Goal: Transaction & Acquisition: Purchase product/service

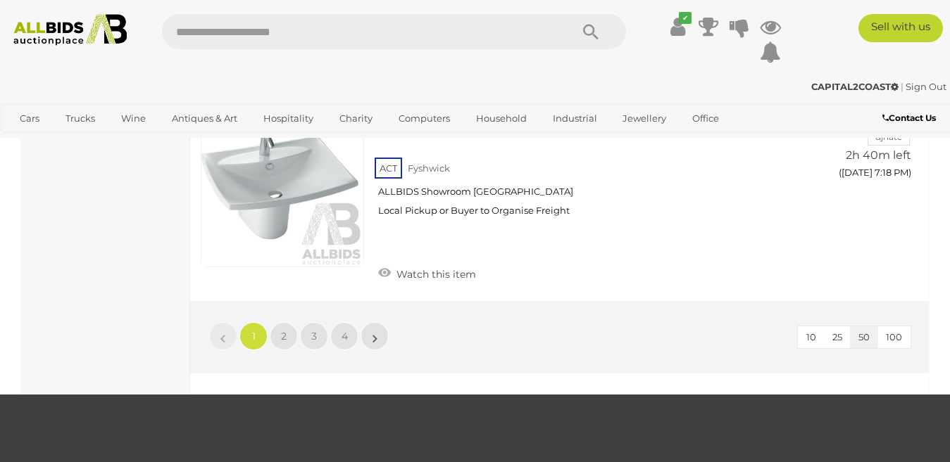
scroll to position [10699, 0]
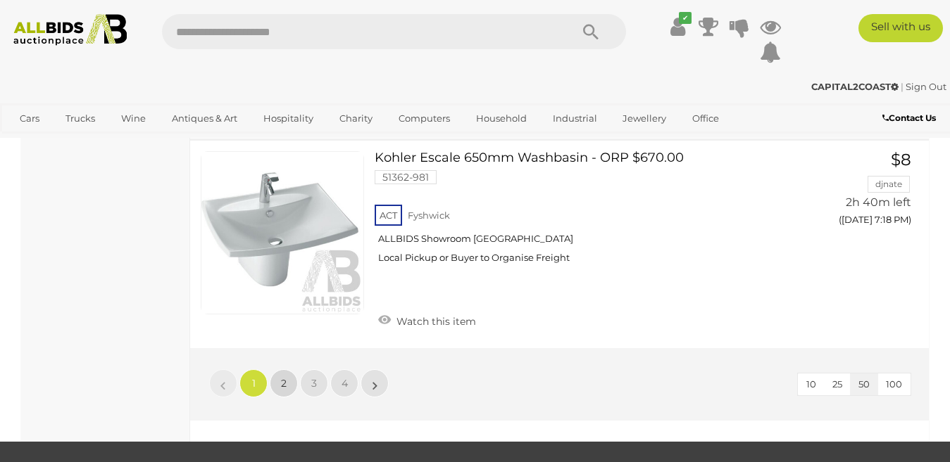
click at [288, 370] on link "2" at bounding box center [284, 384] width 28 height 28
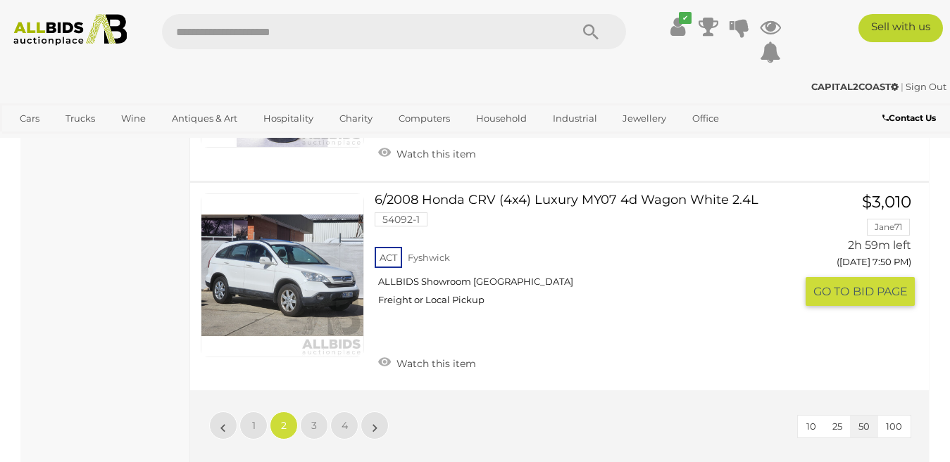
scroll to position [10559, 0]
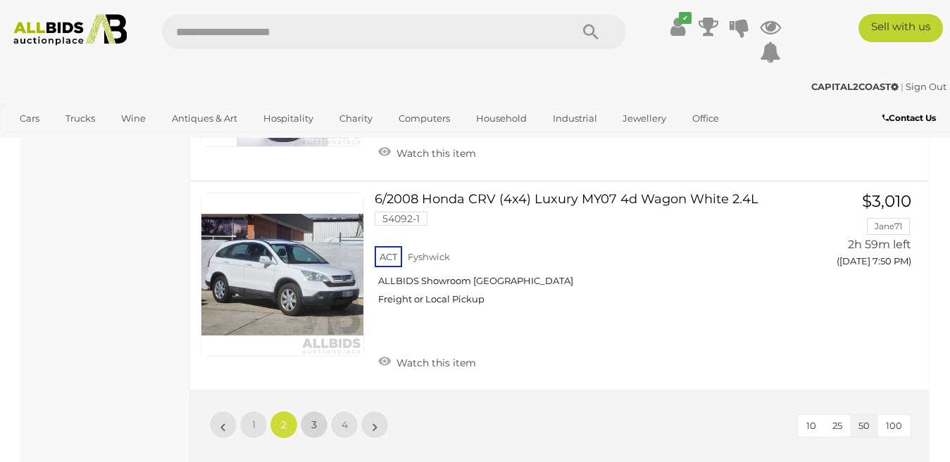
click at [315, 419] on span "3" at bounding box center [314, 425] width 6 height 13
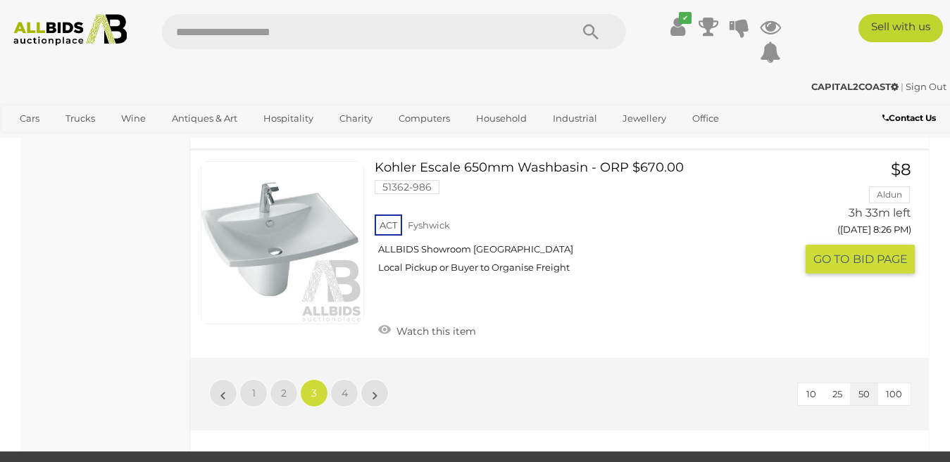
scroll to position [10630, 0]
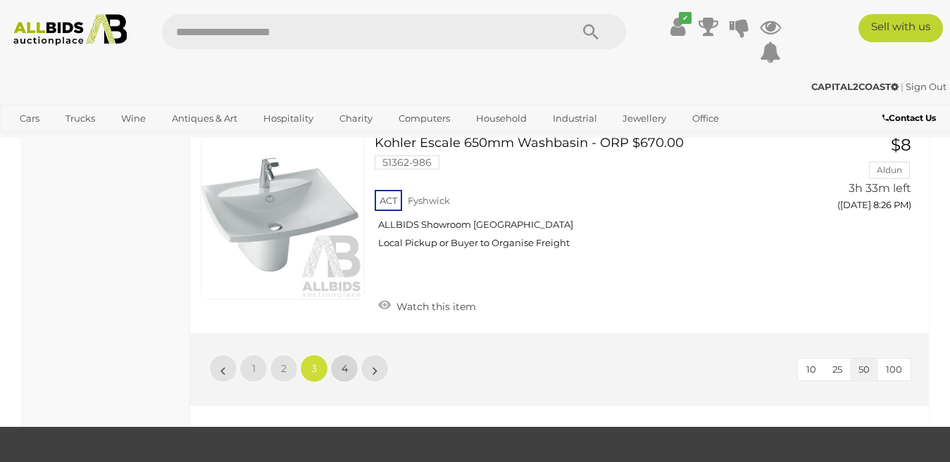
click at [346, 362] on span "4" at bounding box center [344, 368] width 6 height 13
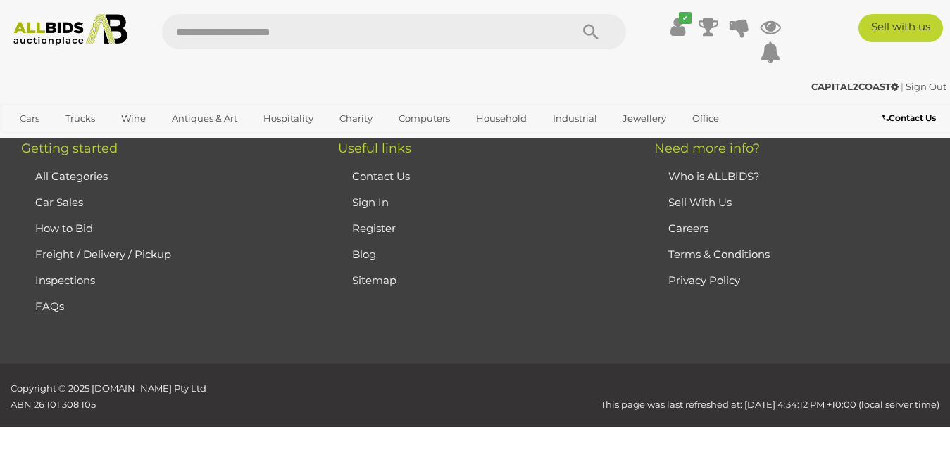
scroll to position [72, 0]
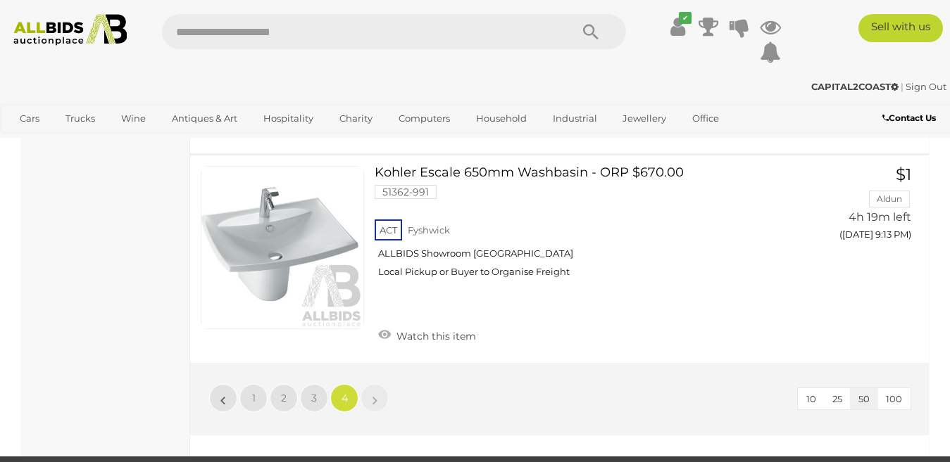
scroll to position [4647, 0]
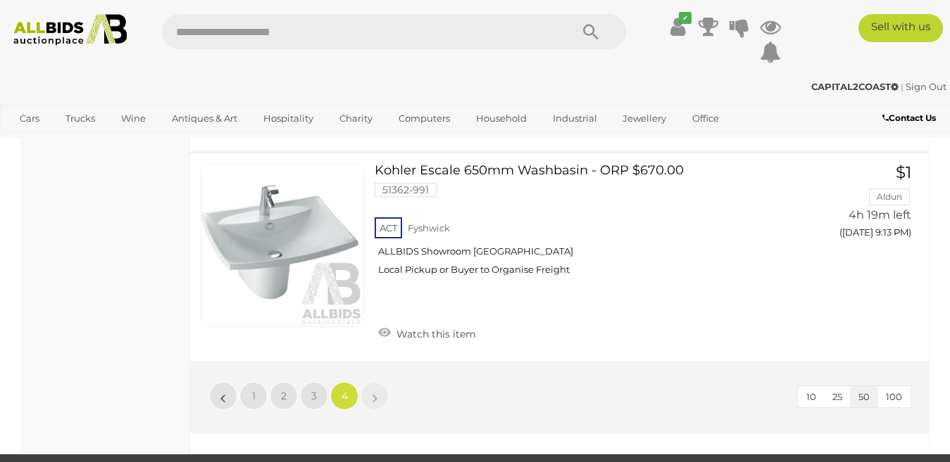
click at [376, 398] on li "»" at bounding box center [374, 396] width 27 height 28
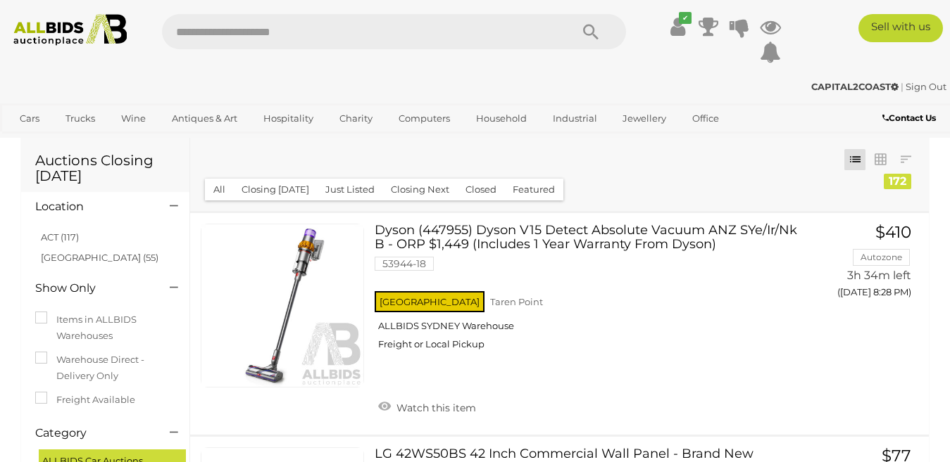
scroll to position [0, 0]
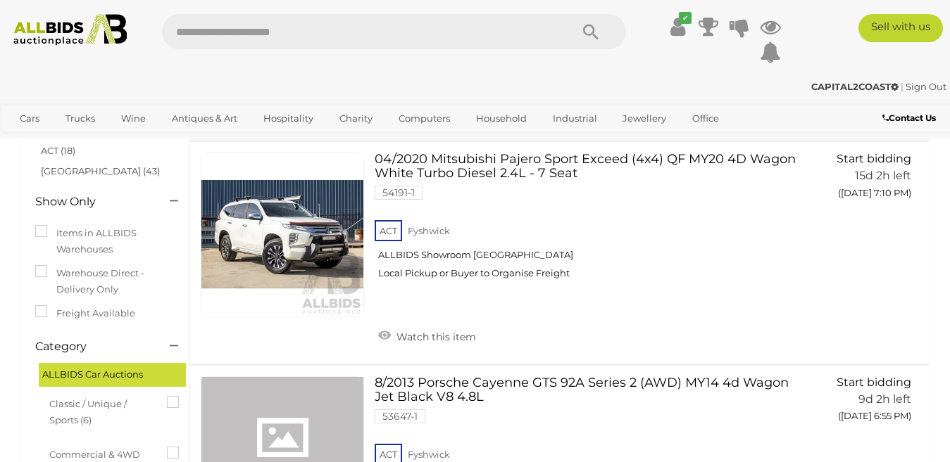
scroll to position [70, 0]
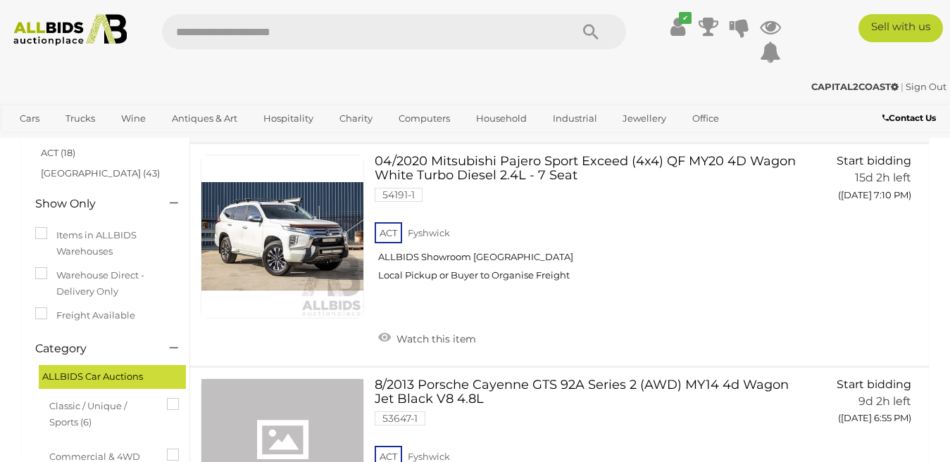
click at [197, 35] on input "text" at bounding box center [359, 31] width 395 height 35
type input "*****"
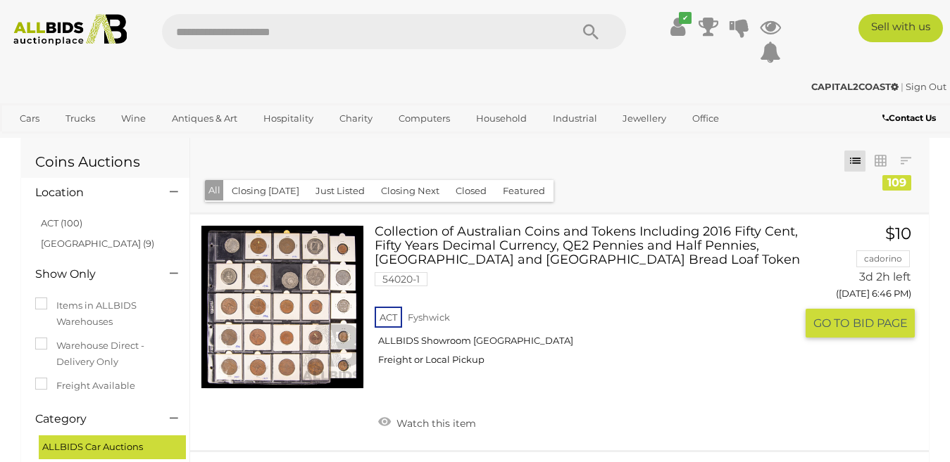
click at [284, 299] on link at bounding box center [282, 306] width 163 height 163
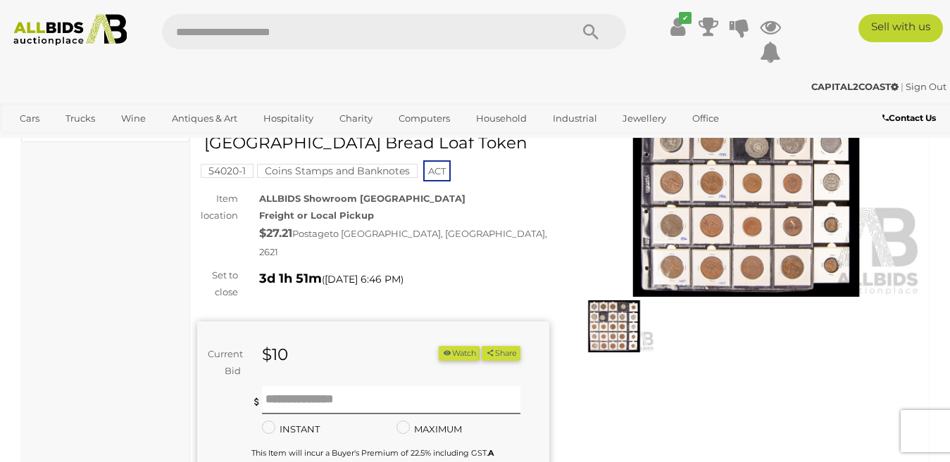
scroll to position [141, 0]
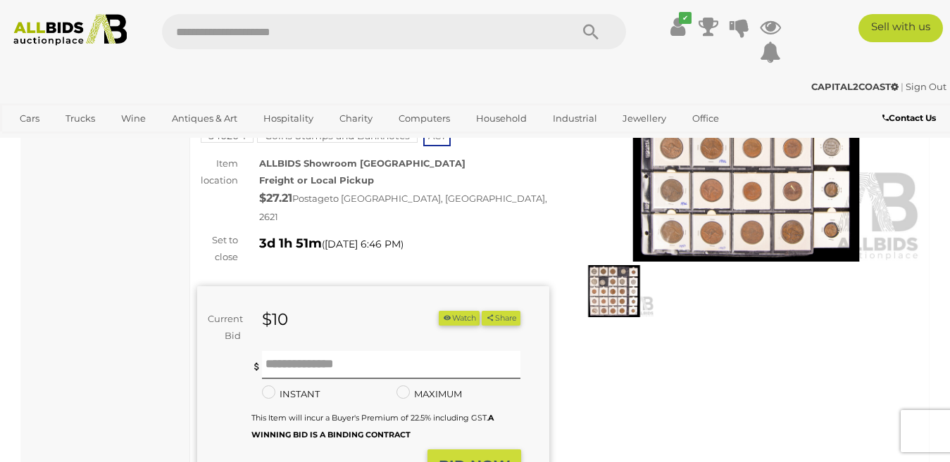
click at [610, 292] on img at bounding box center [614, 291] width 81 height 52
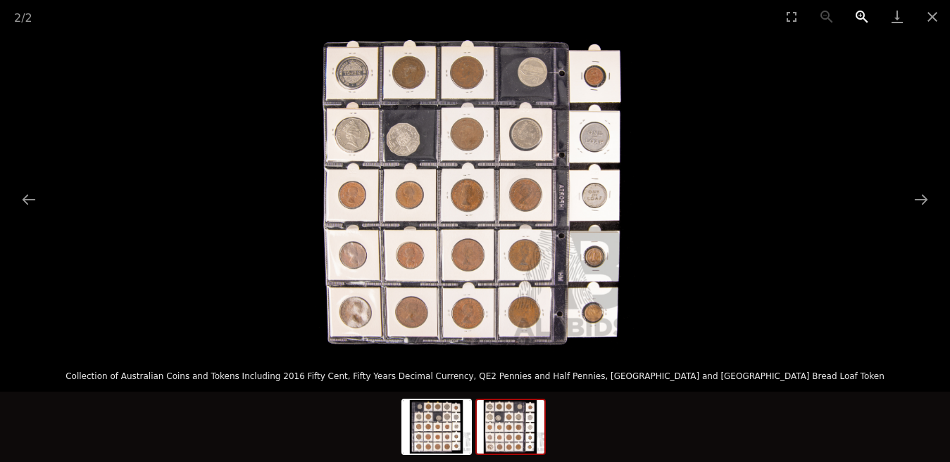
click at [859, 13] on button "Zoom in" at bounding box center [861, 16] width 35 height 33
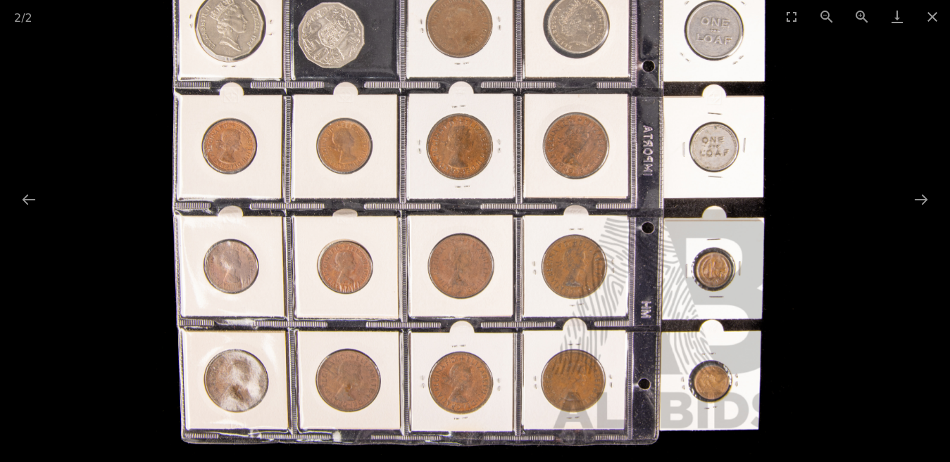
drag, startPoint x: 690, startPoint y: 47, endPoint x: 682, endPoint y: 32, distance: 17.3
click at [682, 32] on div "2 / 2 Collection of Australian Coins and Tokens Including 2016 Fifty Cent, Fift…" at bounding box center [475, 231] width 950 height 462
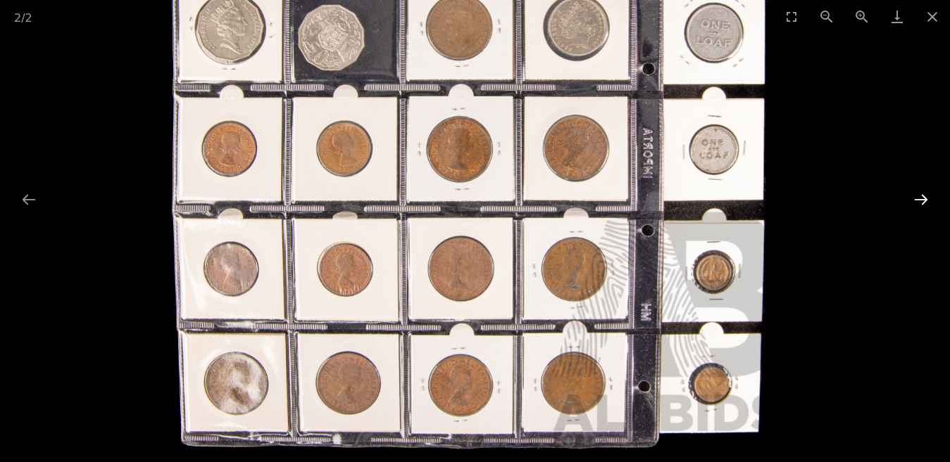
click at [921, 198] on button "Next slide" at bounding box center [921, 199] width 30 height 27
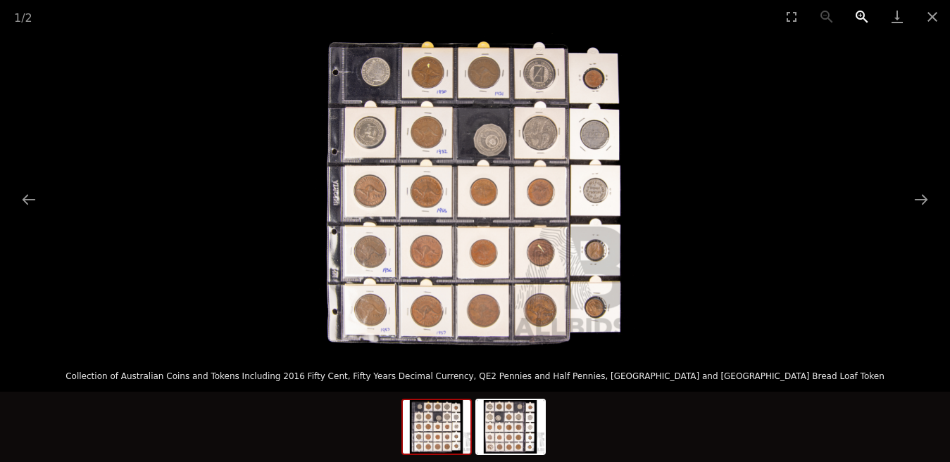
click at [856, 13] on button "Zoom in" at bounding box center [861, 16] width 35 height 33
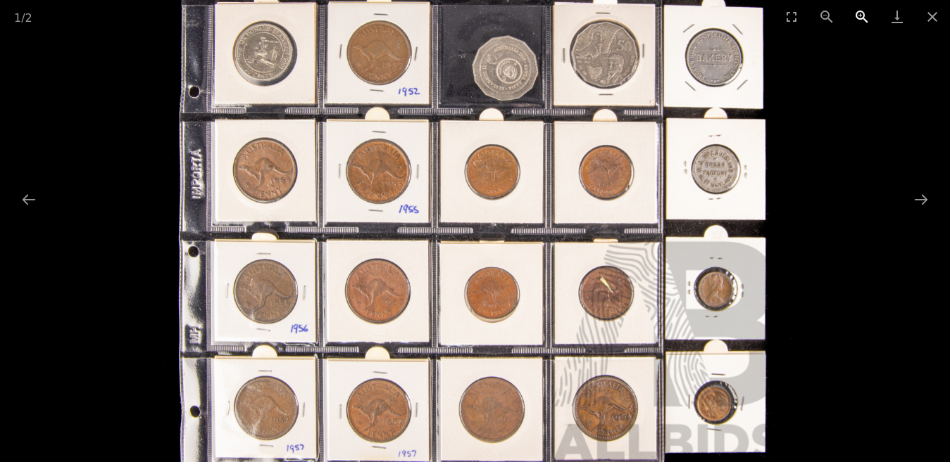
click at [856, 13] on button "Zoom in" at bounding box center [861, 16] width 35 height 33
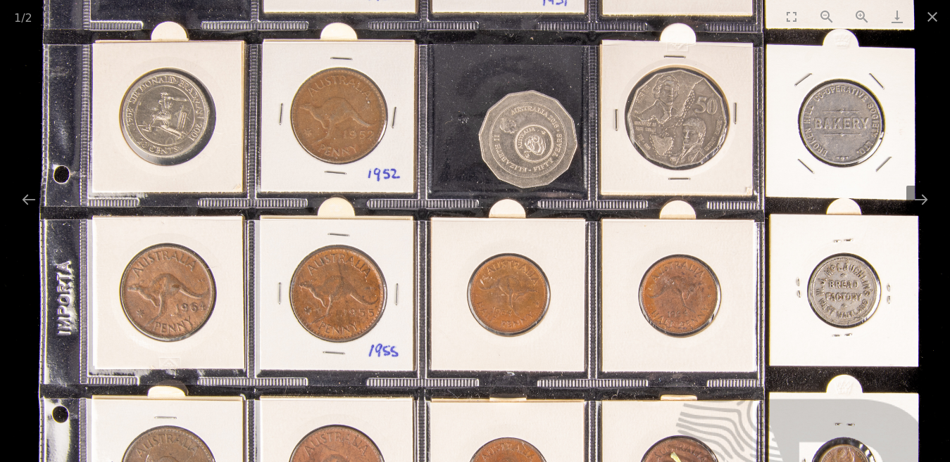
drag, startPoint x: 769, startPoint y: 117, endPoint x: 800, endPoint y: 253, distance: 139.2
click at [800, 253] on img at bounding box center [482, 296] width 957 height 957
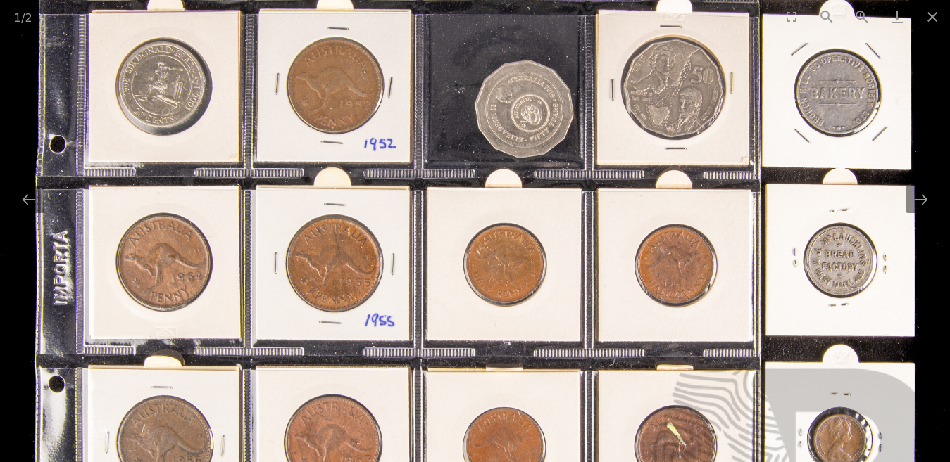
drag, startPoint x: 387, startPoint y: 163, endPoint x: 390, endPoint y: 127, distance: 36.0
click at [390, 127] on img at bounding box center [479, 266] width 957 height 957
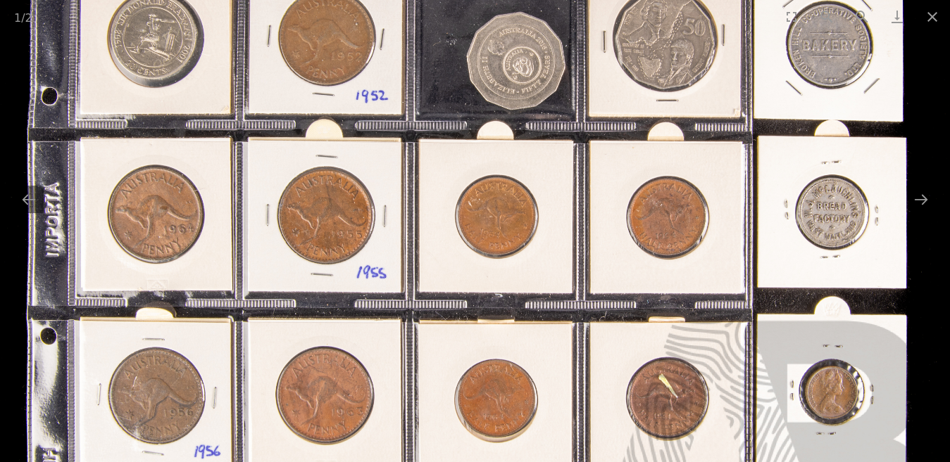
drag, startPoint x: 372, startPoint y: 271, endPoint x: 361, endPoint y: 226, distance: 46.4
click at [361, 226] on img at bounding box center [470, 218] width 957 height 957
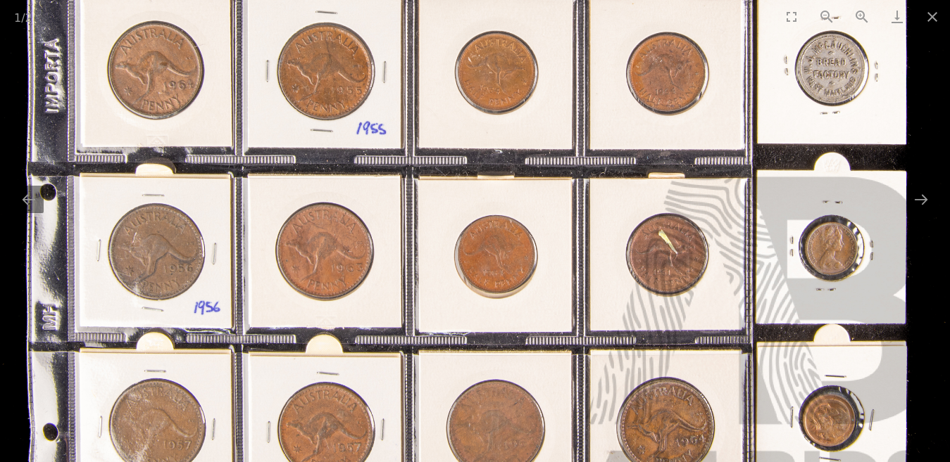
drag, startPoint x: 655, startPoint y: 253, endPoint x: 653, endPoint y: 127, distance: 126.7
click at [653, 127] on img at bounding box center [470, 74] width 957 height 957
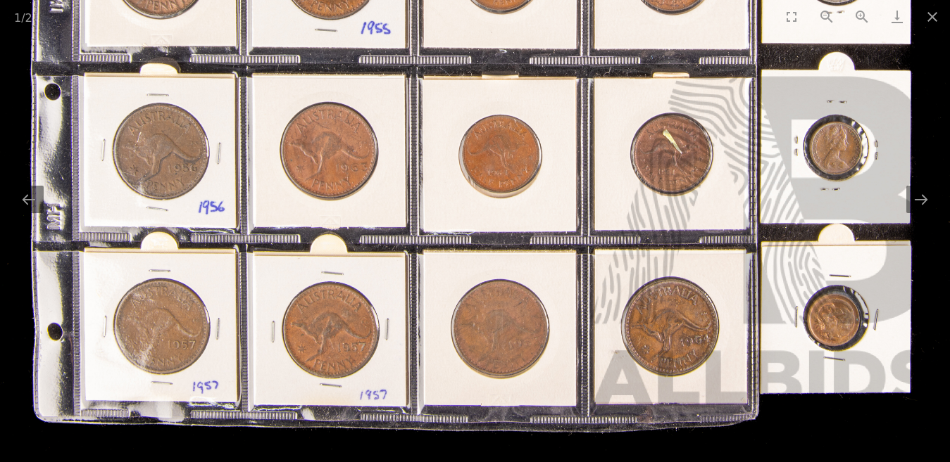
drag, startPoint x: 595, startPoint y: 256, endPoint x: 599, endPoint y: 118, distance: 138.7
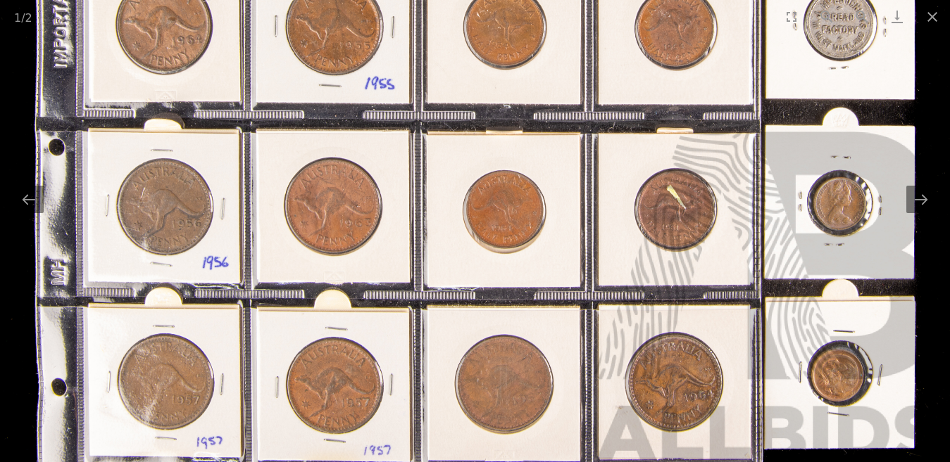
drag, startPoint x: 541, startPoint y: 325, endPoint x: 539, endPoint y: 378, distance: 52.8
click at [541, 378] on img at bounding box center [479, 29] width 957 height 957
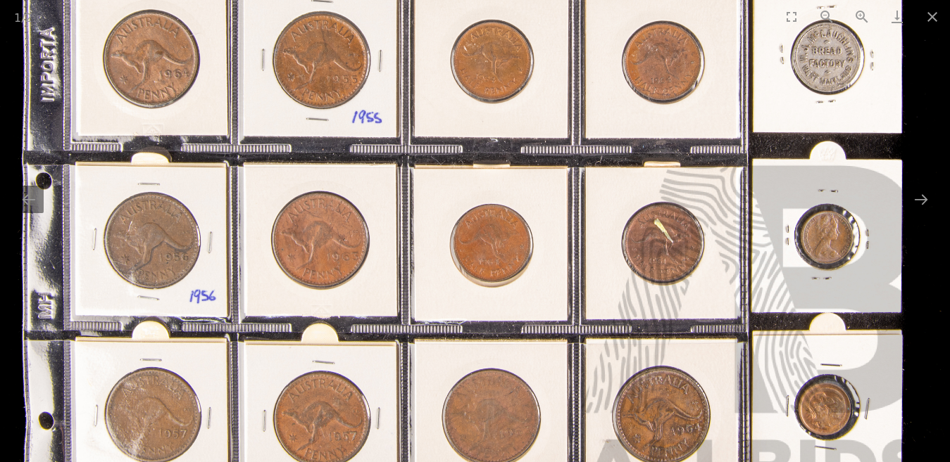
drag, startPoint x: 684, startPoint y: 339, endPoint x: 645, endPoint y: 362, distance: 45.8
click at [645, 362] on img at bounding box center [466, 63] width 957 height 957
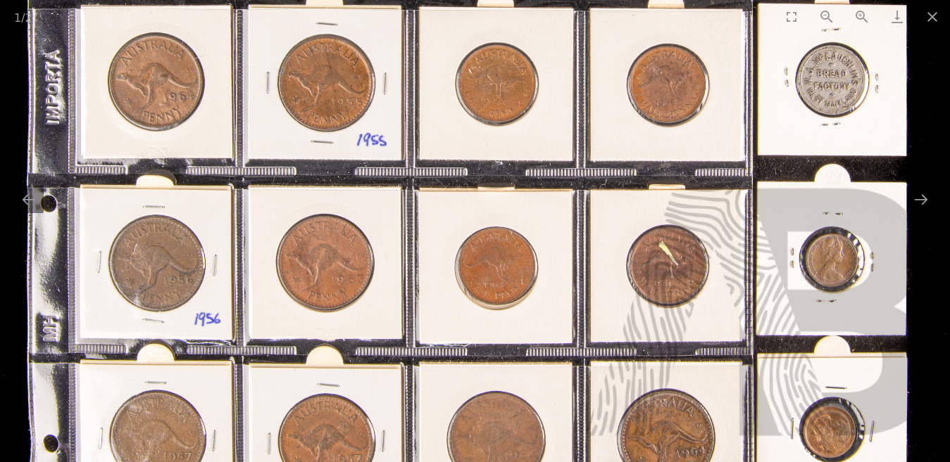
drag, startPoint x: 798, startPoint y: 253, endPoint x: 801, endPoint y: 379, distance: 126.0
click at [801, 379] on img at bounding box center [470, 85] width 957 height 957
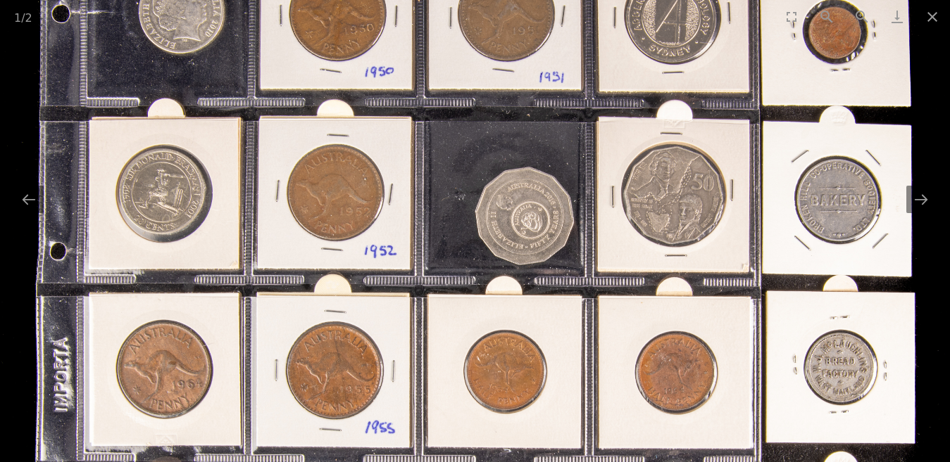
drag, startPoint x: 620, startPoint y: 262, endPoint x: 633, endPoint y: 337, distance: 76.5
click at [633, 337] on img at bounding box center [479, 373] width 957 height 957
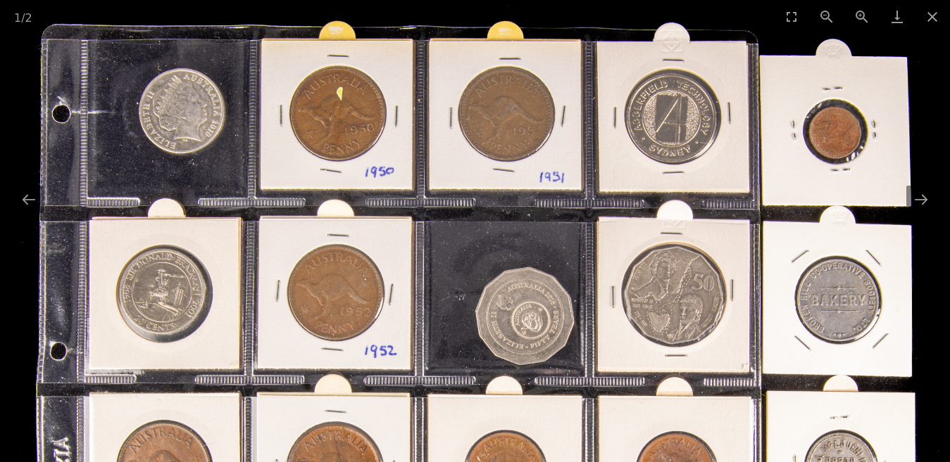
drag, startPoint x: 162, startPoint y: 239, endPoint x: 168, endPoint y: 299, distance: 60.9
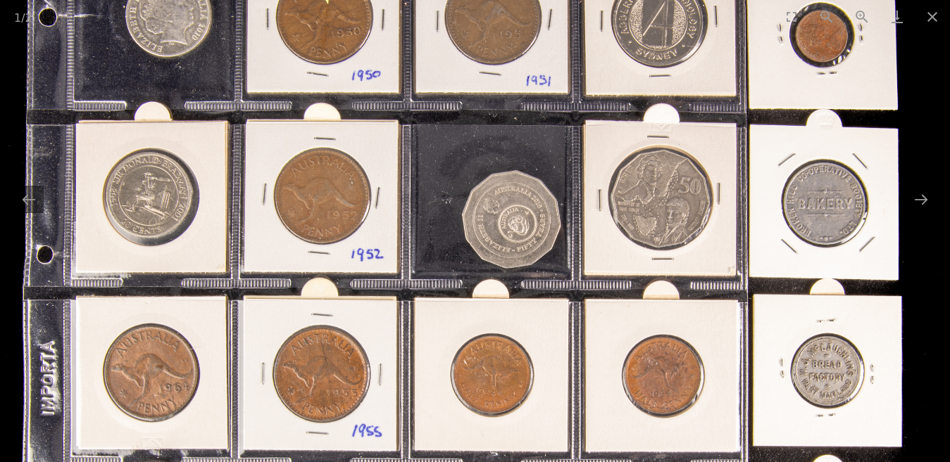
drag, startPoint x: 857, startPoint y: 335, endPoint x: 818, endPoint y: 234, distance: 108.5
click at [818, 234] on img at bounding box center [466, 377] width 957 height 957
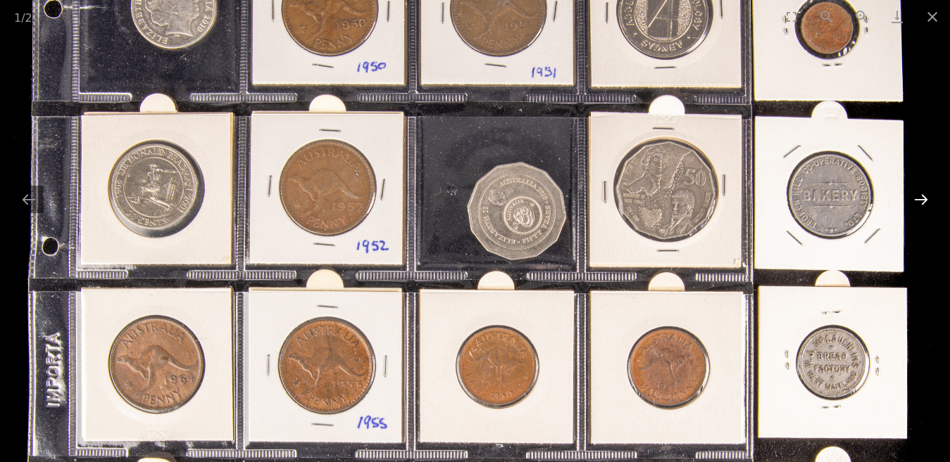
click at [921, 199] on button "Next slide" at bounding box center [921, 199] width 30 height 27
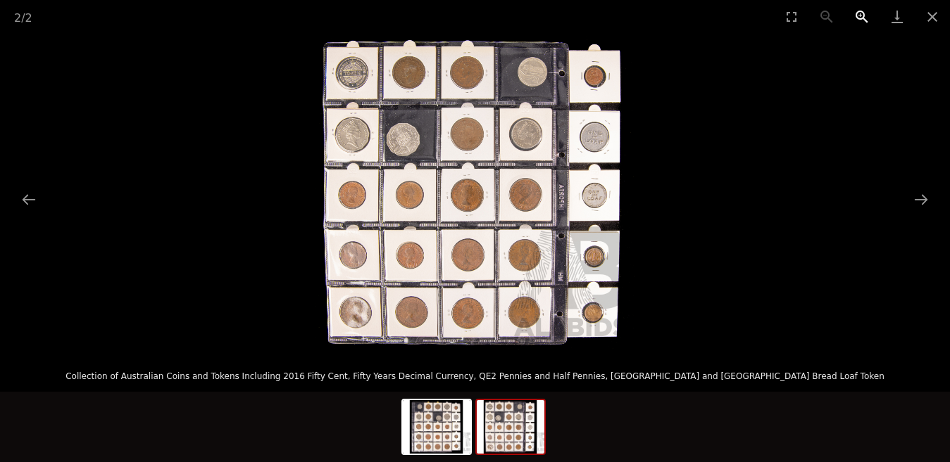
click at [859, 13] on button "Zoom in" at bounding box center [861, 16] width 35 height 33
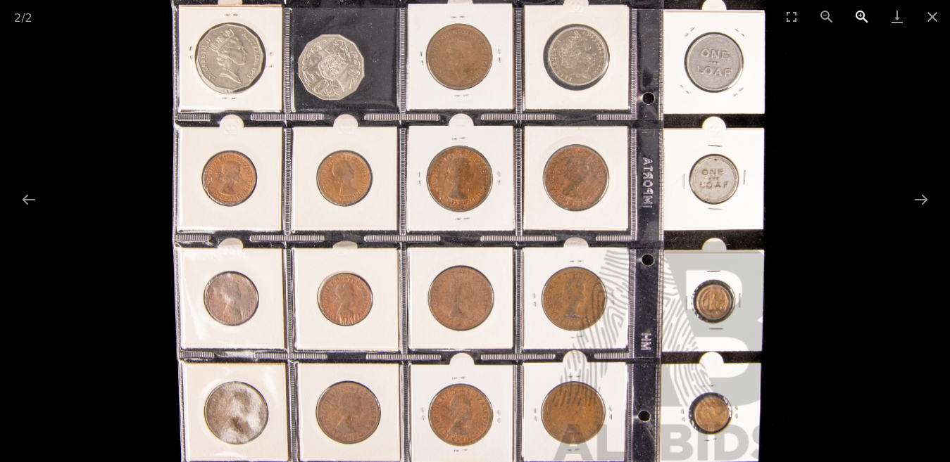
click at [859, 15] on button "Zoom in" at bounding box center [861, 16] width 35 height 33
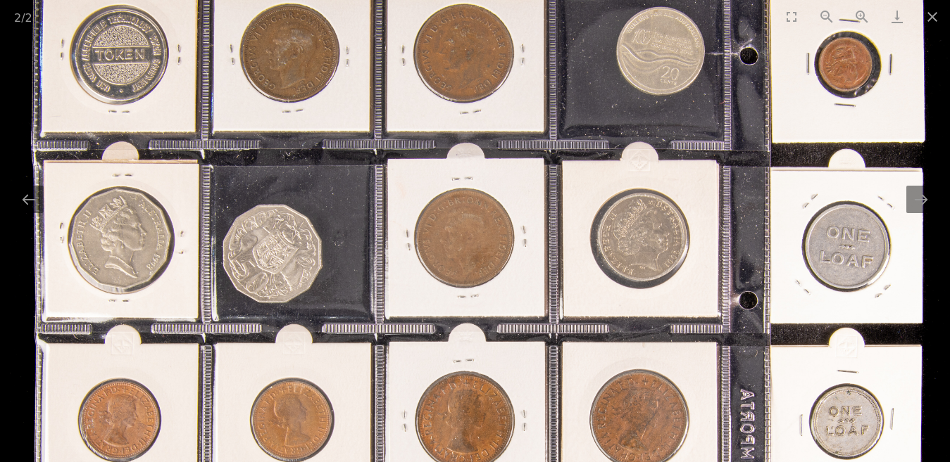
drag, startPoint x: 376, startPoint y: 82, endPoint x: 445, endPoint y: 355, distance: 281.0
click at [443, 358] on img at bounding box center [488, 413] width 957 height 957
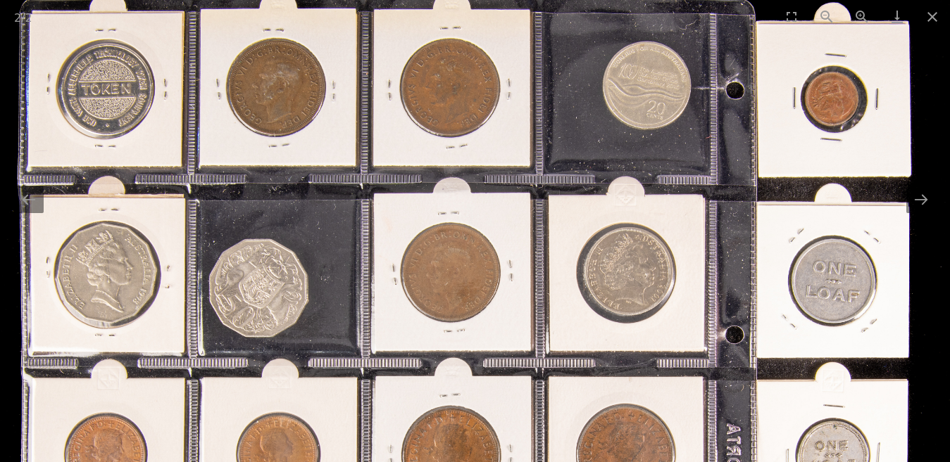
drag, startPoint x: 396, startPoint y: 199, endPoint x: 391, endPoint y: 168, distance: 31.3
click at [391, 168] on img at bounding box center [474, 447] width 957 height 957
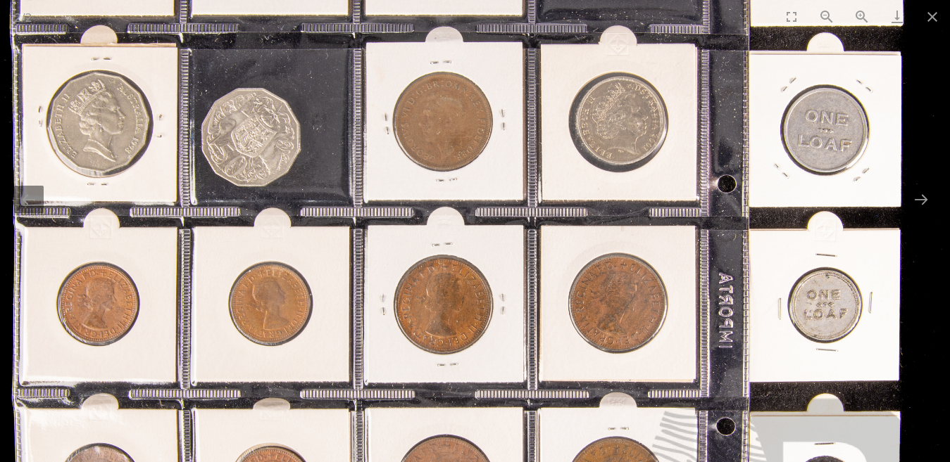
drag, startPoint x: 563, startPoint y: 200, endPoint x: 531, endPoint y: 50, distance: 153.4
click at [531, 50] on img at bounding box center [466, 296] width 957 height 957
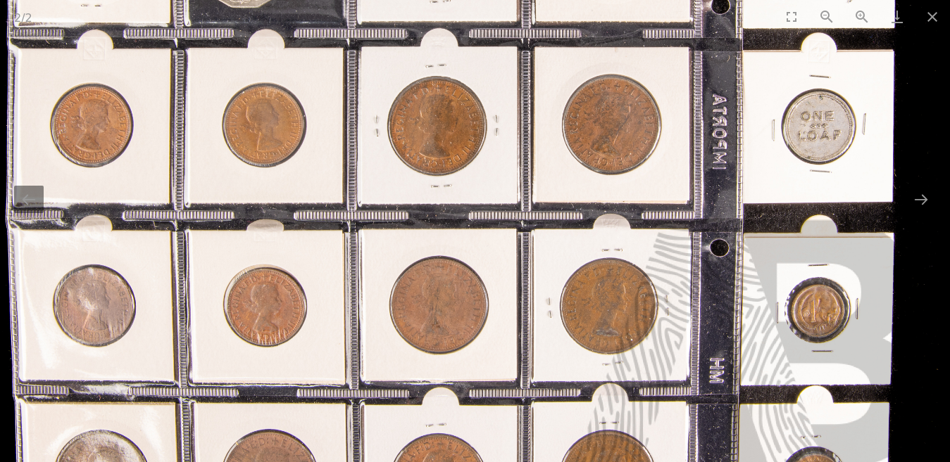
drag, startPoint x: 558, startPoint y: 216, endPoint x: 519, endPoint y: 101, distance: 121.3
click at [522, 102] on img at bounding box center [460, 117] width 957 height 957
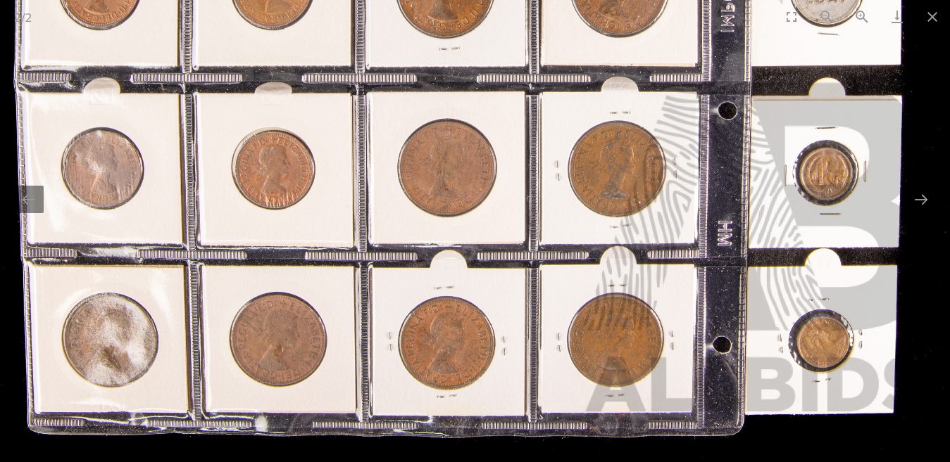
drag, startPoint x: 529, startPoint y: 263, endPoint x: 505, endPoint y: 172, distance: 93.7
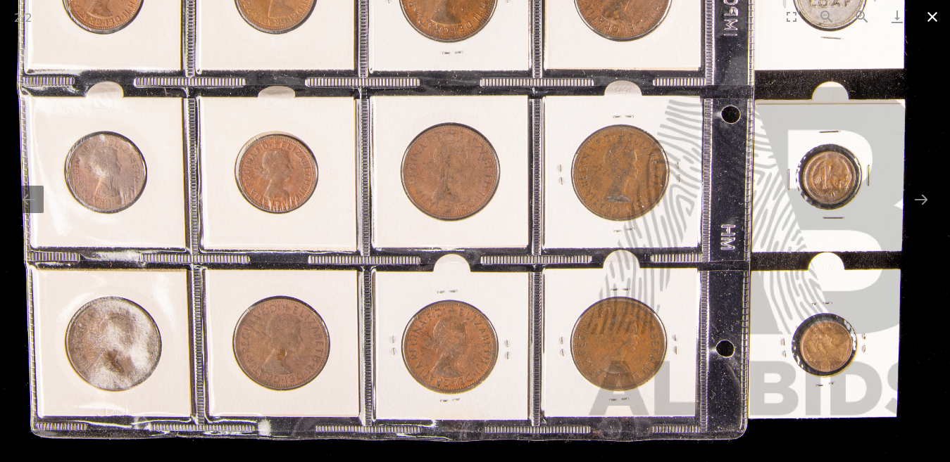
click at [929, 14] on button "Close gallery" at bounding box center [931, 16] width 35 height 33
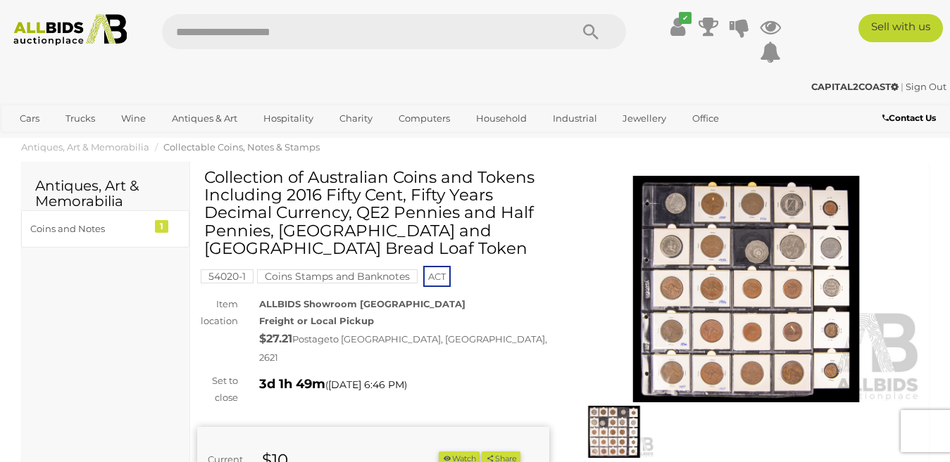
scroll to position [141, 0]
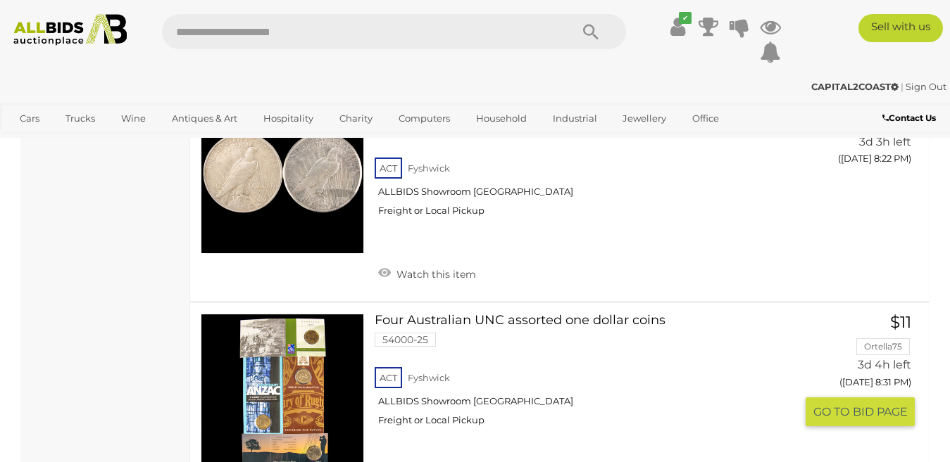
scroll to position [3379, 0]
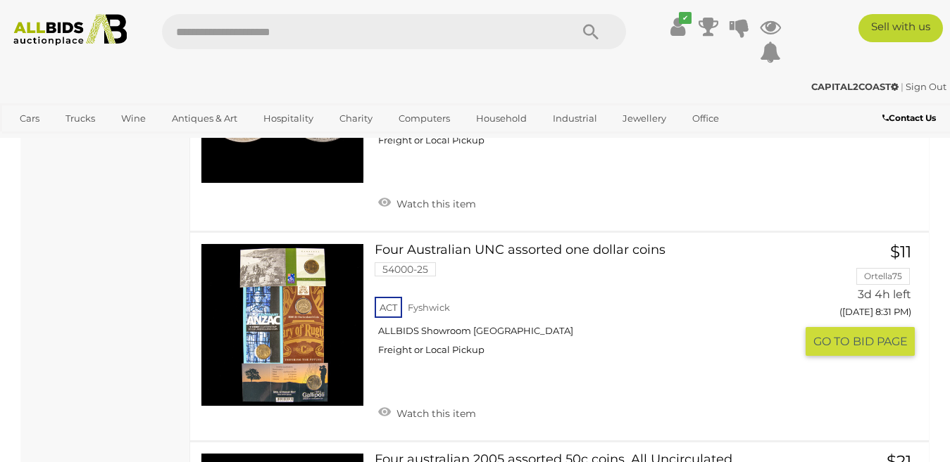
click at [277, 280] on link at bounding box center [282, 325] width 163 height 163
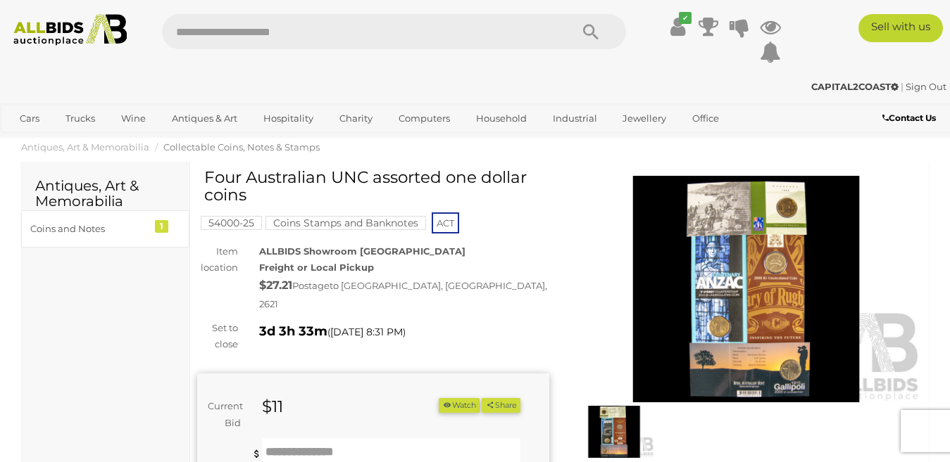
click at [733, 282] on img at bounding box center [746, 289] width 352 height 227
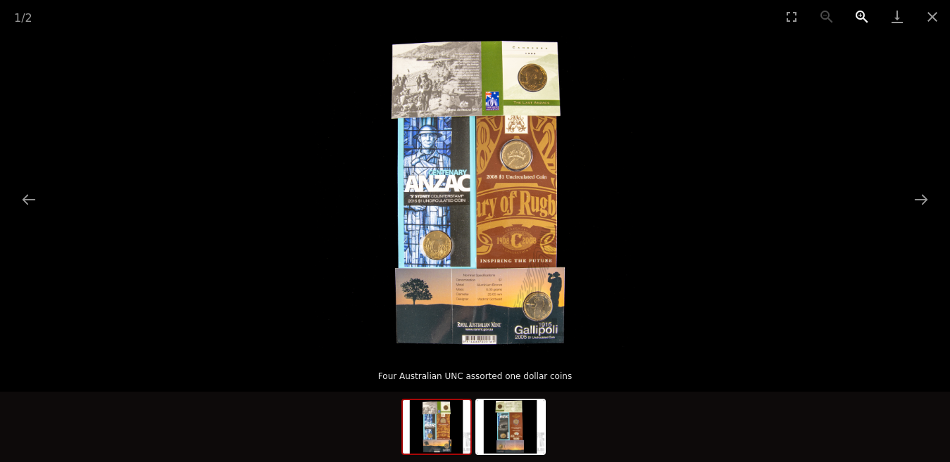
click at [857, 17] on button "Zoom in" at bounding box center [861, 16] width 35 height 33
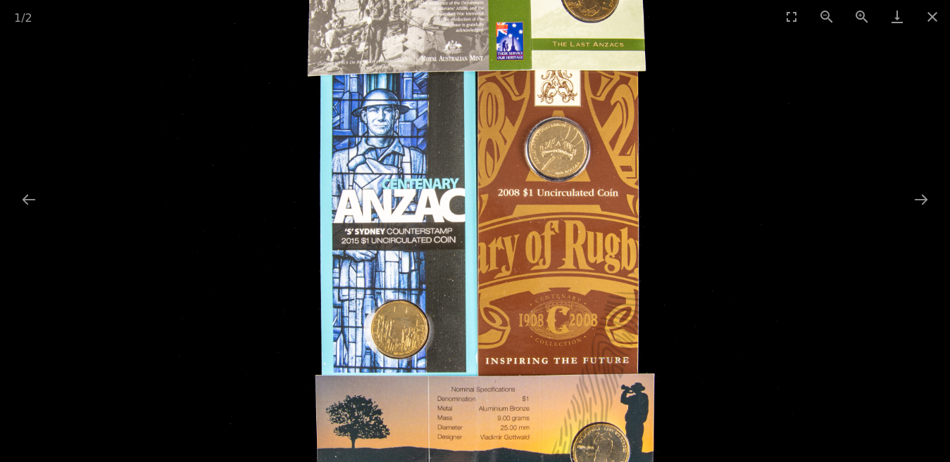
drag, startPoint x: 594, startPoint y: 221, endPoint x: 638, endPoint y: 269, distance: 64.8
click at [638, 269] on img at bounding box center [475, 224] width 638 height 638
click at [930, 13] on button "Close gallery" at bounding box center [931, 16] width 35 height 33
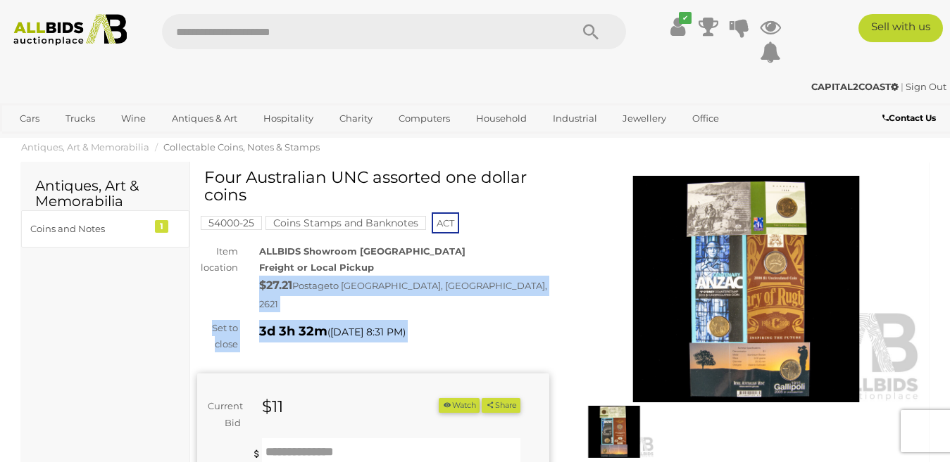
drag, startPoint x: 516, startPoint y: 345, endPoint x: 526, endPoint y: 267, distance: 78.1
click at [526, 267] on div "Four Australian UNC assorted one dollar coins 54000-25 Coins Stamps and Banknot…" at bounding box center [373, 426] width 352 height 514
click at [529, 270] on div "ALLBIDS Showroom Fyshwick Freight or Local Pickup $27.21 Postage to BUNGENDORE,…" at bounding box center [403, 279] width 310 height 70
click at [530, 284] on div "$27.21 Postage to BUNGENDORE, NSW, 2621" at bounding box center [403, 294] width 289 height 37
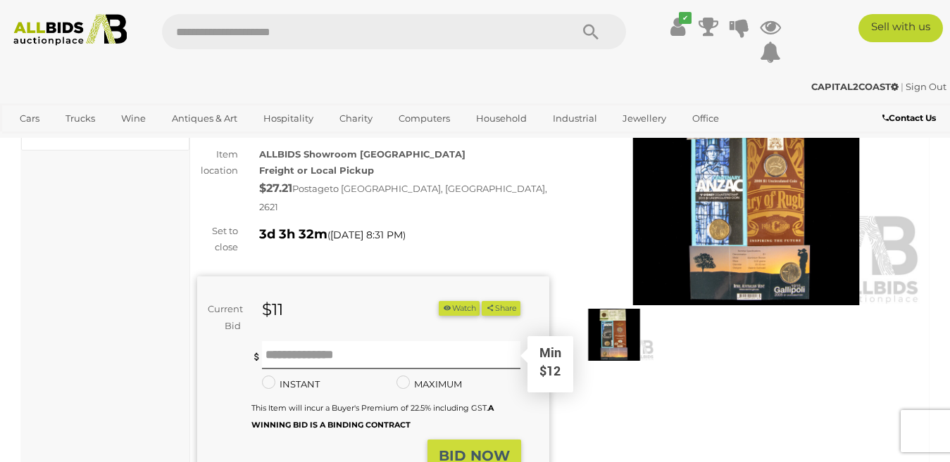
scroll to position [70, 0]
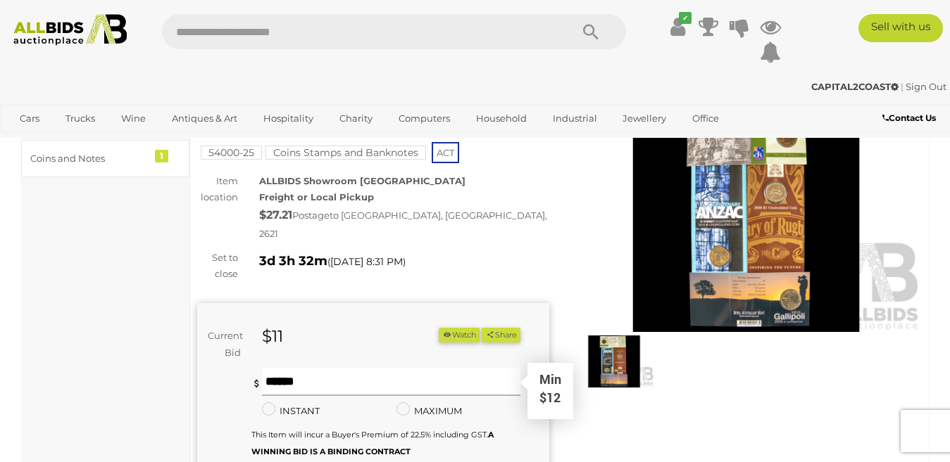
click at [284, 372] on input "text" at bounding box center [391, 382] width 259 height 28
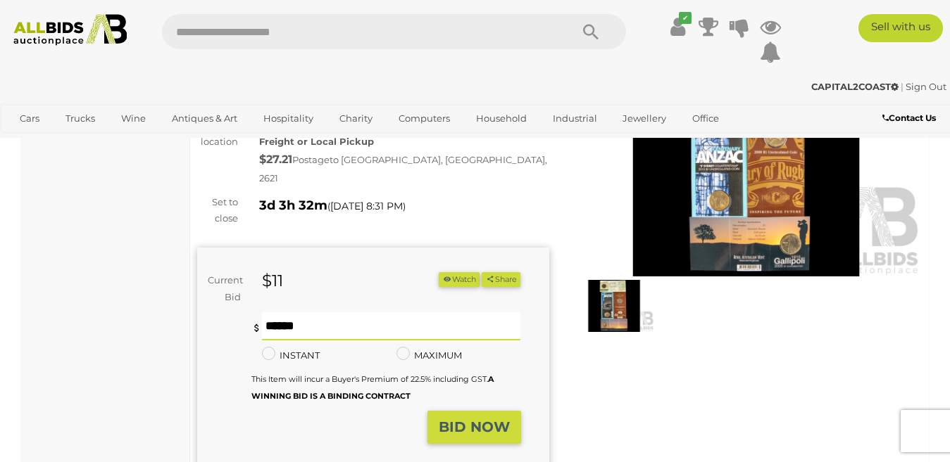
scroll to position [211, 0]
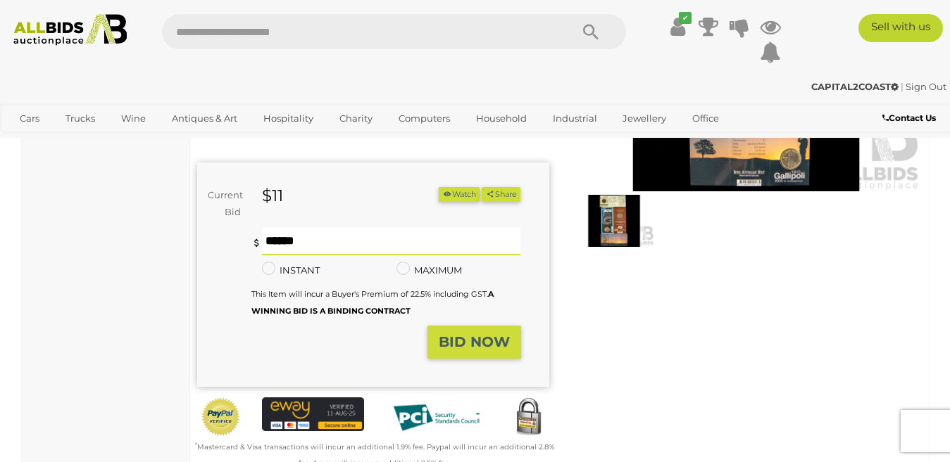
type input "**"
click at [460, 334] on strong "BID NOW" at bounding box center [474, 342] width 71 height 17
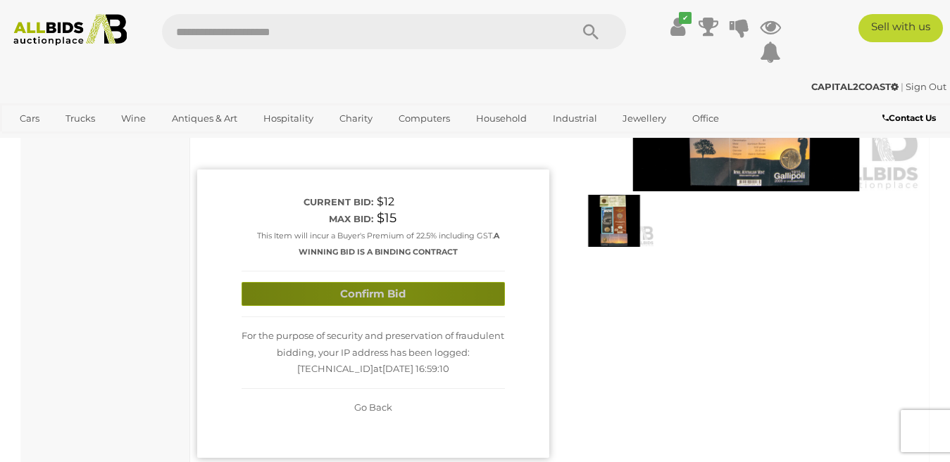
click at [396, 282] on button "Confirm Bid" at bounding box center [372, 294] width 263 height 25
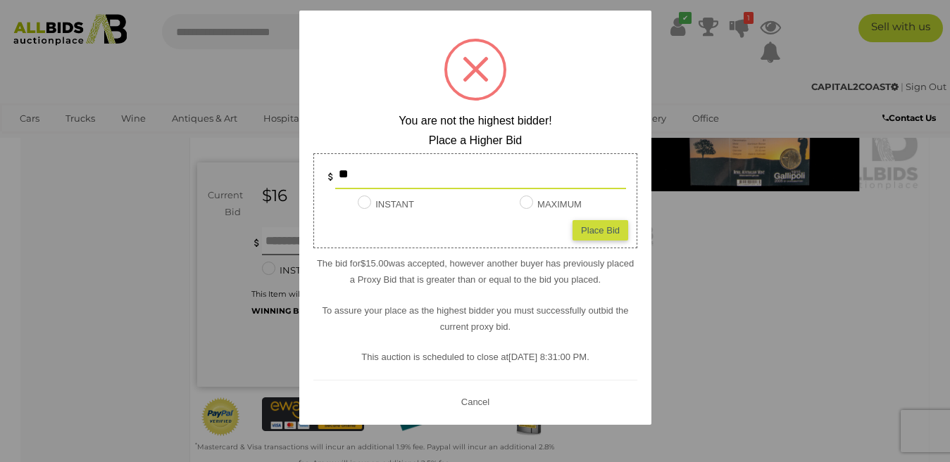
click at [363, 170] on input "**" at bounding box center [480, 175] width 291 height 28
type input "*"
type input "**"
click at [610, 233] on div "Place Bid" at bounding box center [600, 230] width 56 height 20
type input "**"
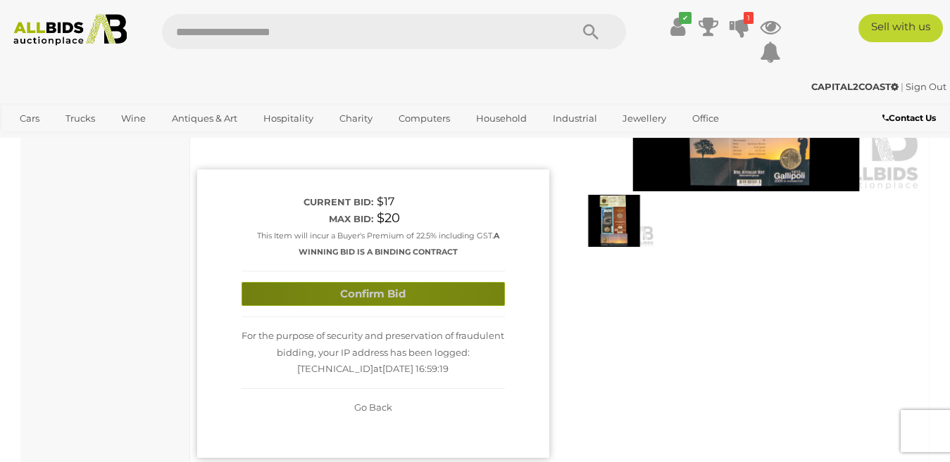
click at [398, 282] on button "Confirm Bid" at bounding box center [372, 294] width 263 height 25
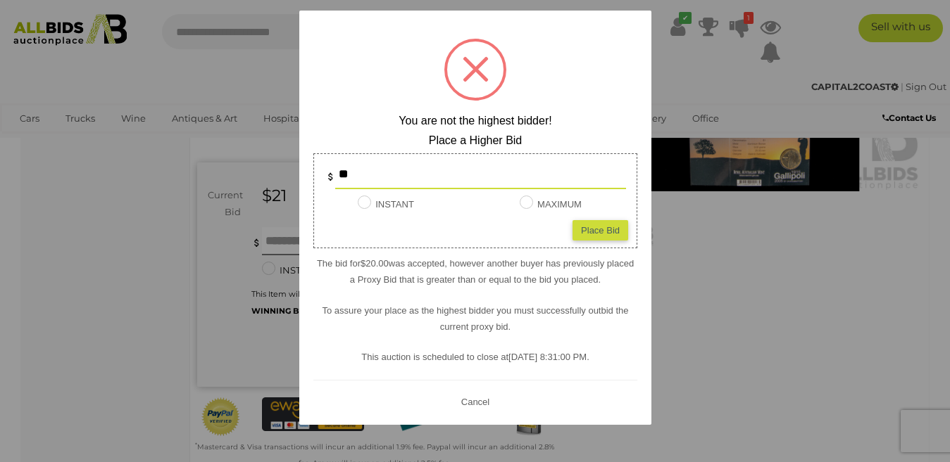
click at [477, 72] on span at bounding box center [475, 69] width 26 height 26
click at [477, 402] on button "Cancel" at bounding box center [474, 402] width 37 height 18
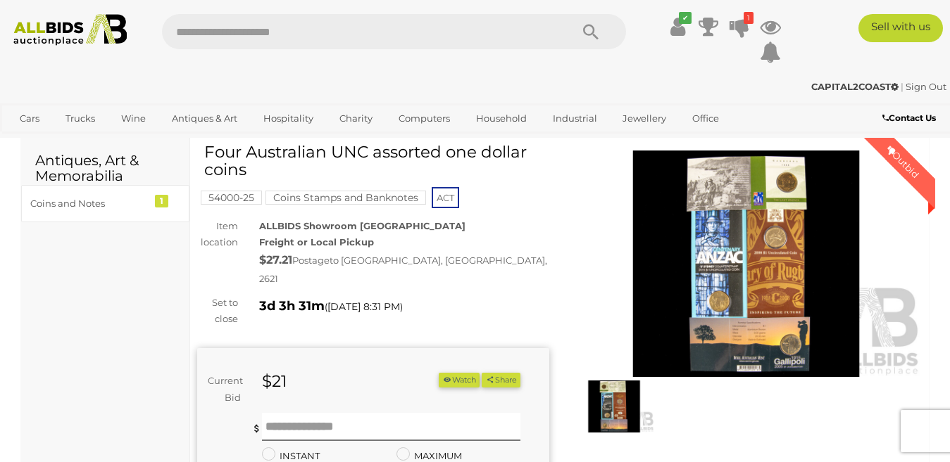
scroll to position [0, 0]
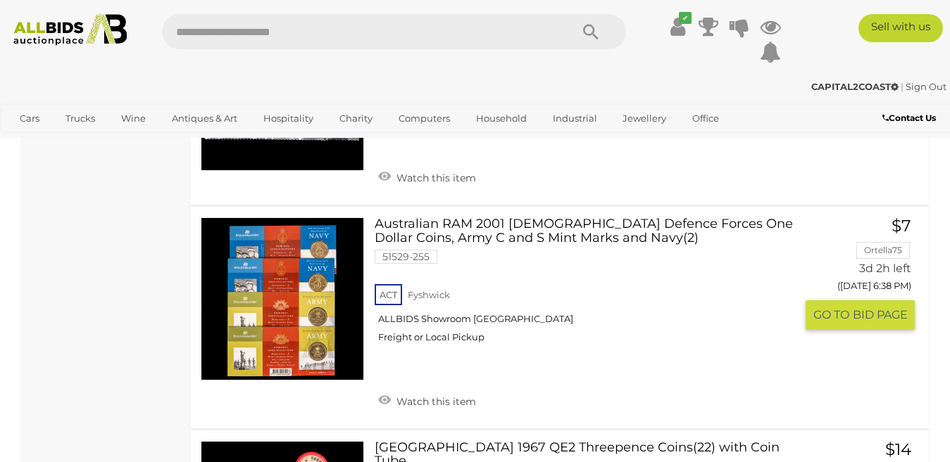
scroll to position [4059, 0]
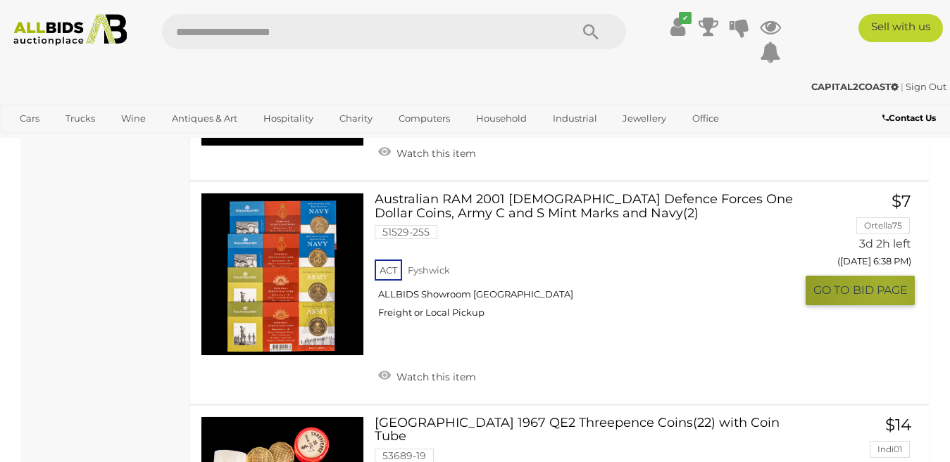
click at [884, 283] on span "BID PAGE" at bounding box center [879, 290] width 55 height 15
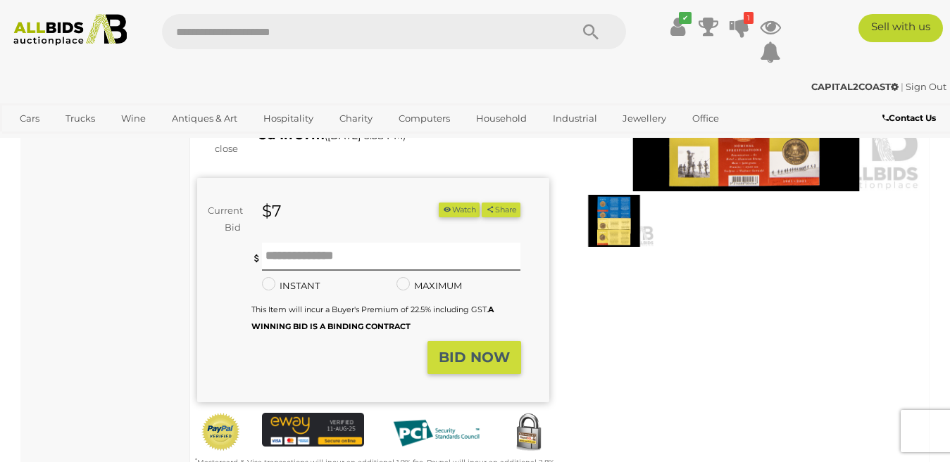
scroll to position [141, 0]
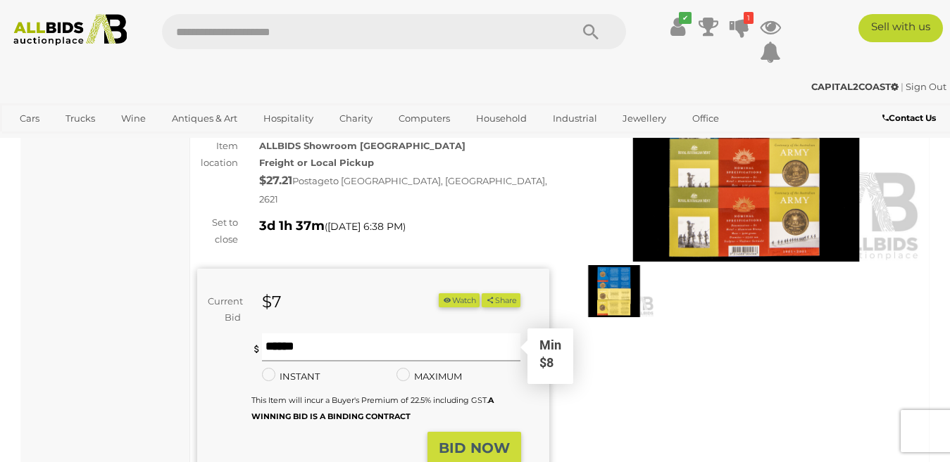
click at [279, 334] on input "text" at bounding box center [391, 348] width 259 height 28
type input "**"
click at [474, 440] on strong "BID NOW" at bounding box center [474, 448] width 71 height 17
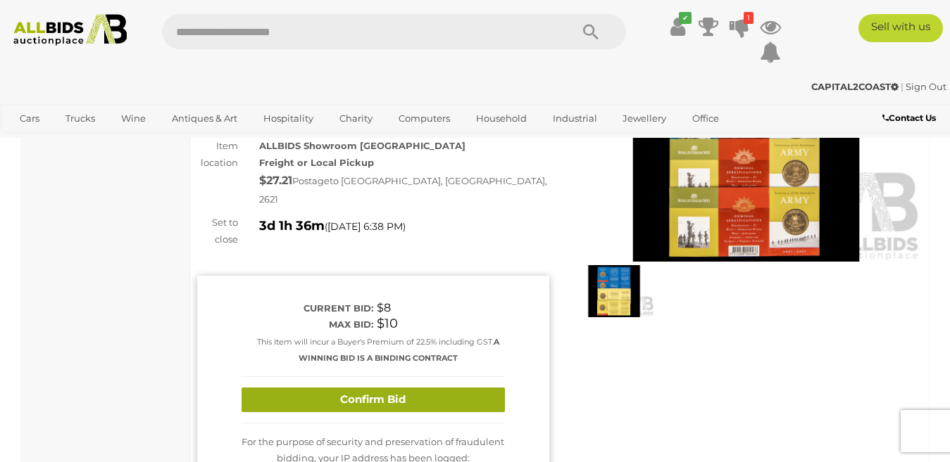
click at [381, 388] on button "Confirm Bid" at bounding box center [372, 400] width 263 height 25
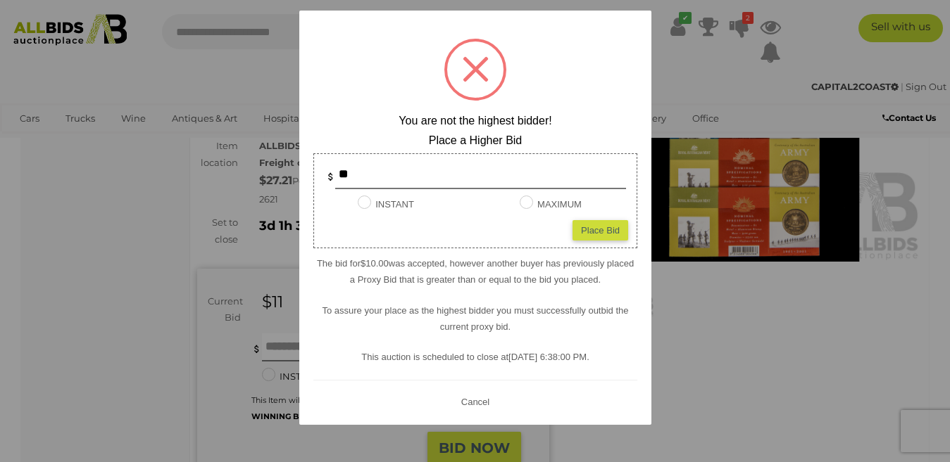
click at [480, 406] on button "Cancel" at bounding box center [474, 402] width 37 height 18
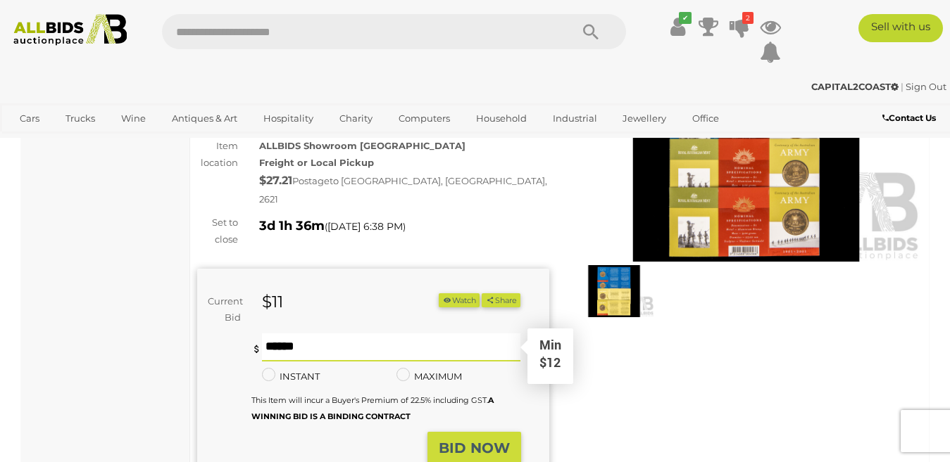
click at [313, 334] on input "text" at bounding box center [391, 348] width 259 height 28
type input "**"
click at [468, 440] on strong "BID NOW" at bounding box center [474, 448] width 71 height 17
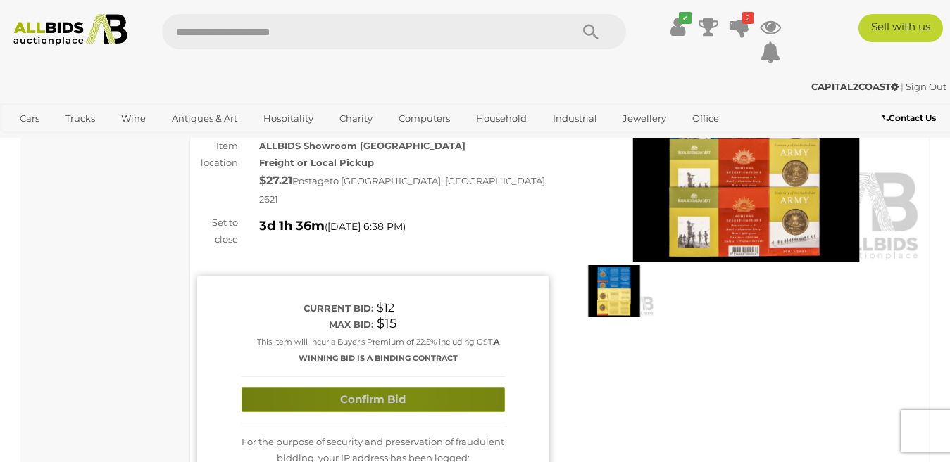
click at [406, 388] on button "Confirm Bid" at bounding box center [372, 400] width 263 height 25
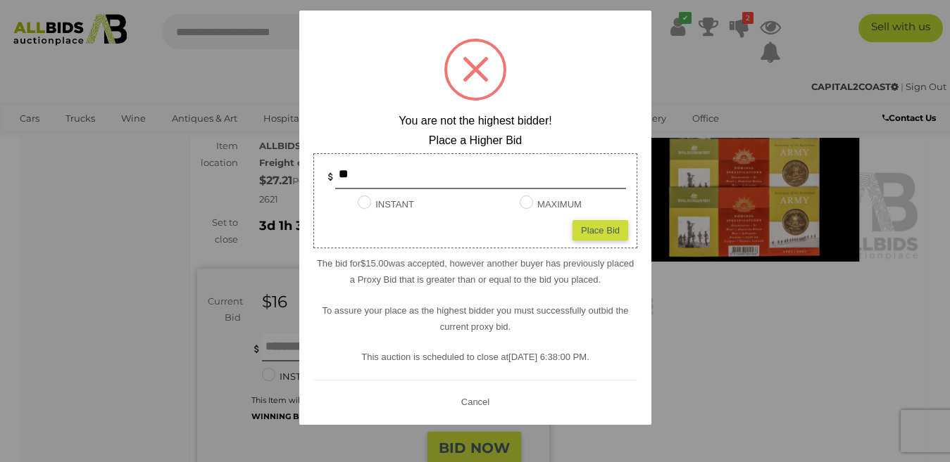
click at [484, 402] on button "Cancel" at bounding box center [474, 402] width 37 height 18
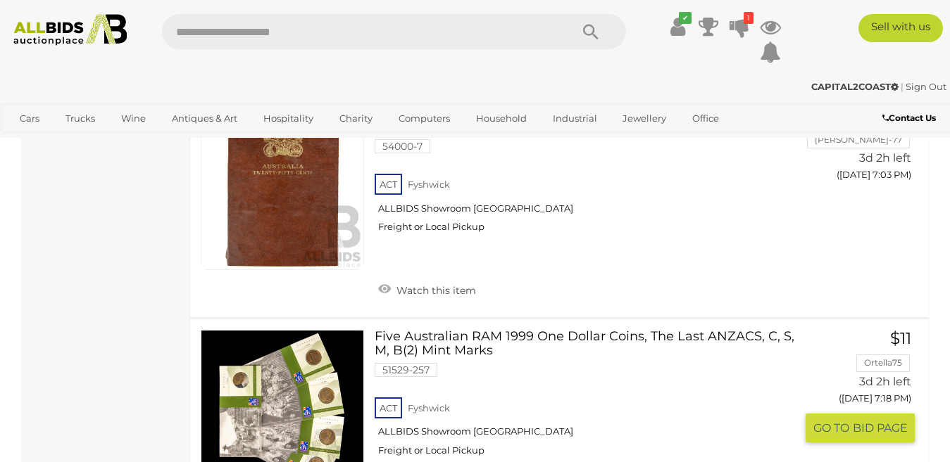
scroll to position [4617, 0]
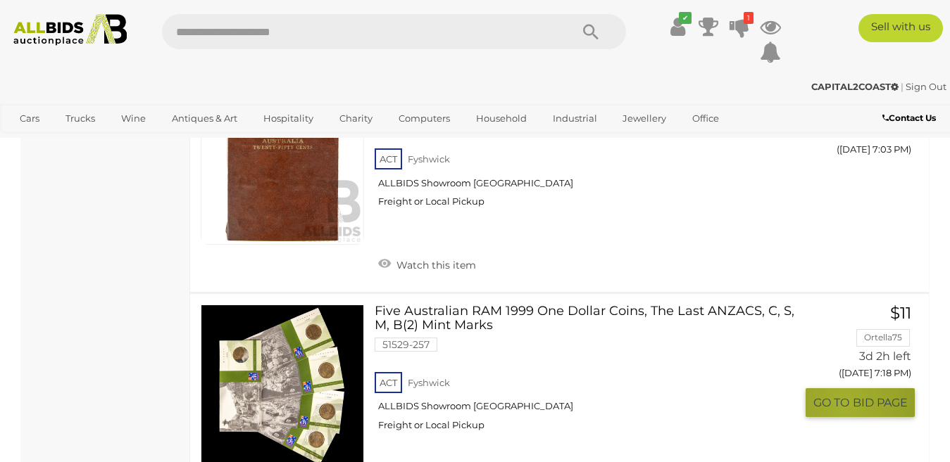
click at [845, 396] on span "GO TO" at bounding box center [832, 403] width 39 height 15
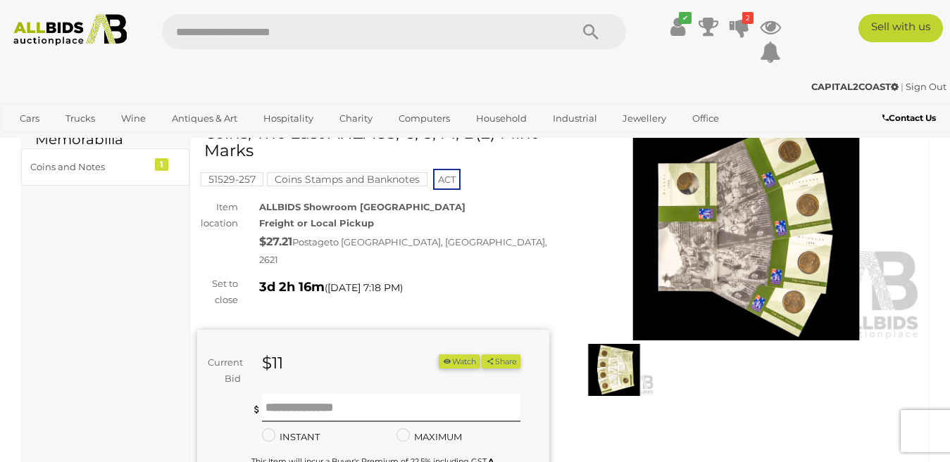
scroll to position [70, 0]
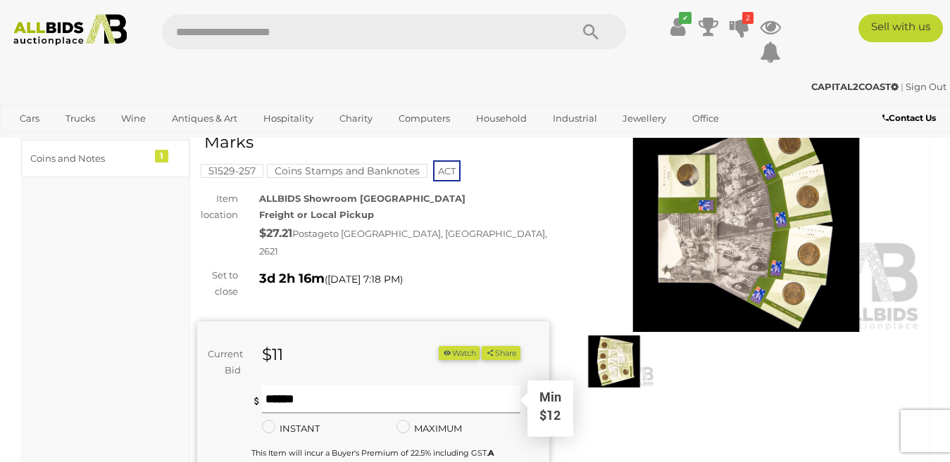
click at [281, 386] on input "text" at bounding box center [391, 400] width 259 height 28
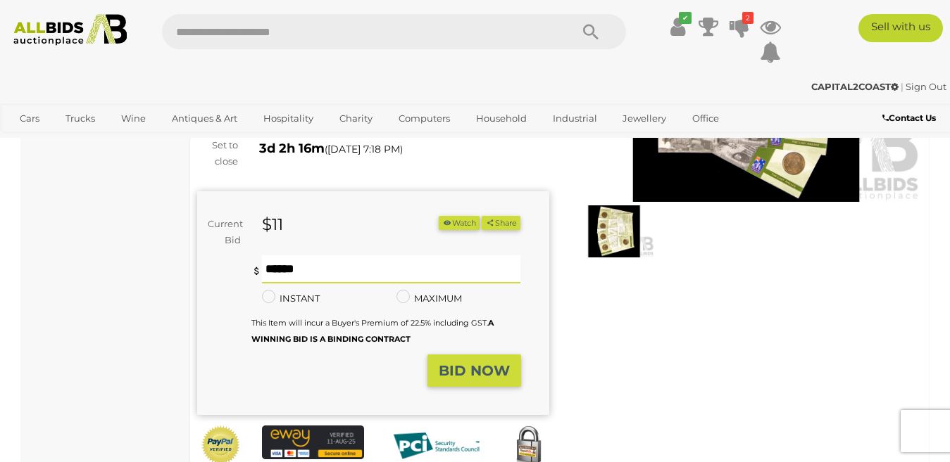
scroll to position [211, 0]
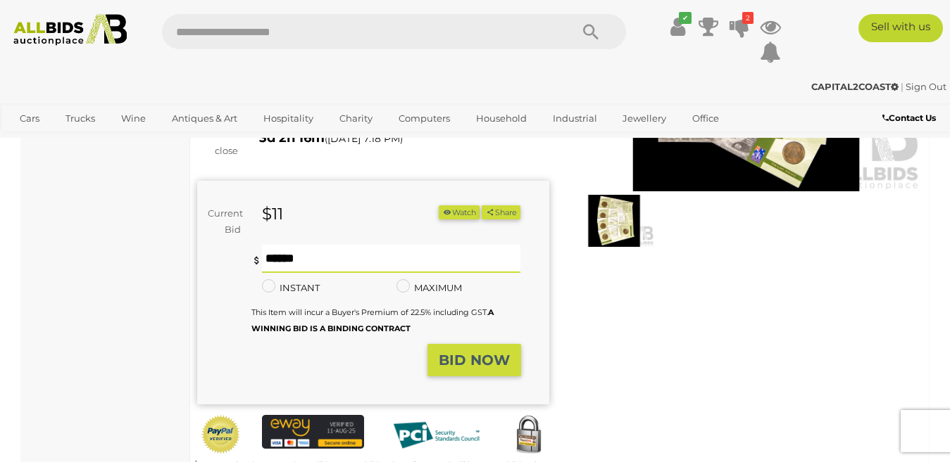
type input "**"
click at [489, 352] on strong "BID NOW" at bounding box center [474, 360] width 71 height 17
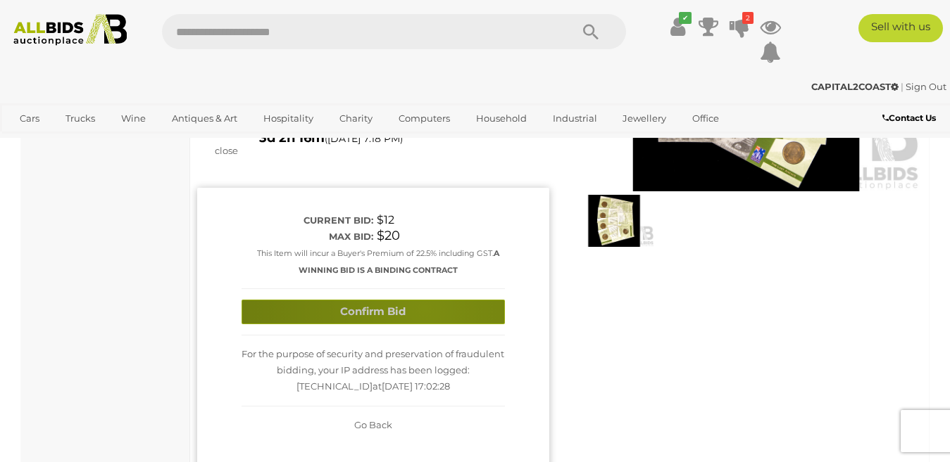
click at [424, 300] on button "Confirm Bid" at bounding box center [372, 312] width 263 height 25
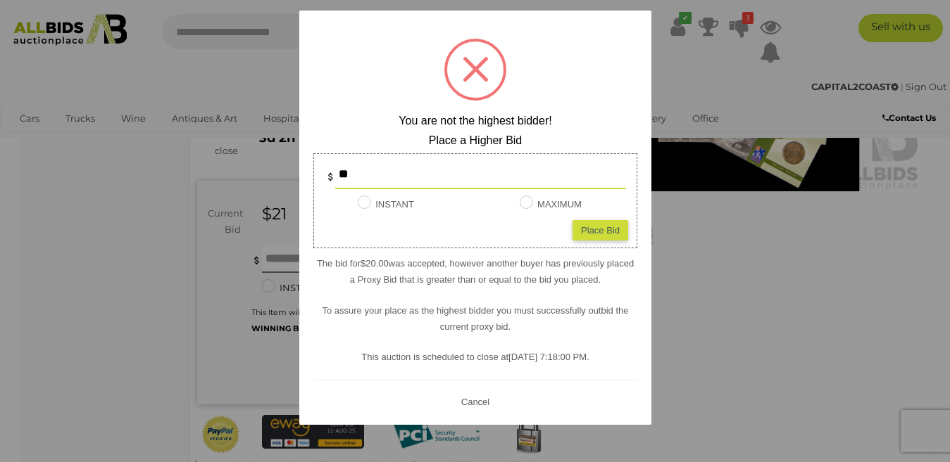
click at [477, 402] on button "Cancel" at bounding box center [474, 402] width 37 height 18
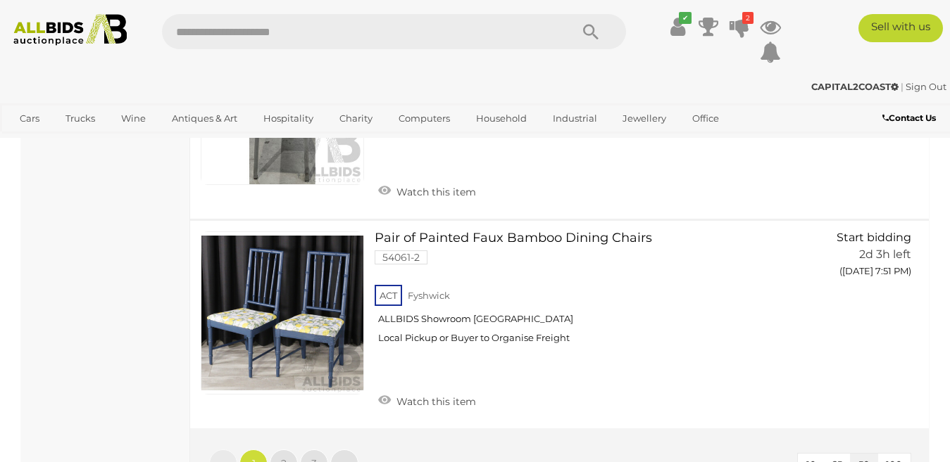
scroll to position [10835, 0]
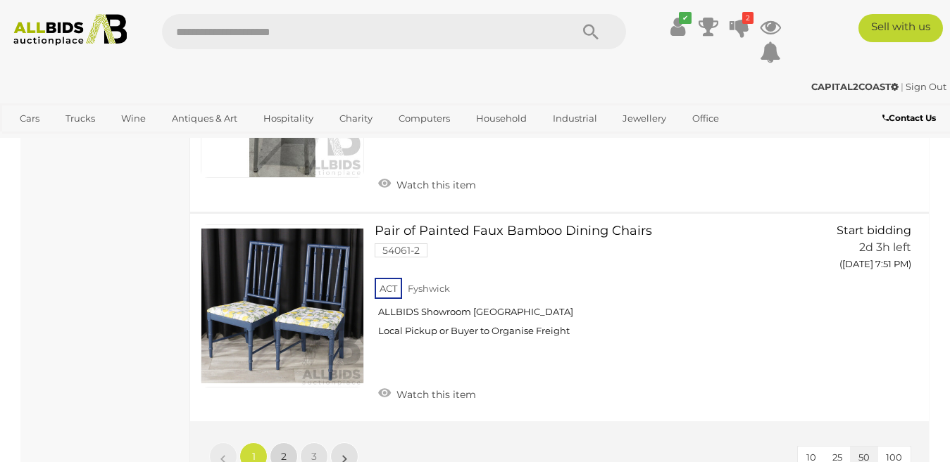
click at [275, 443] on link "2" at bounding box center [284, 457] width 28 height 28
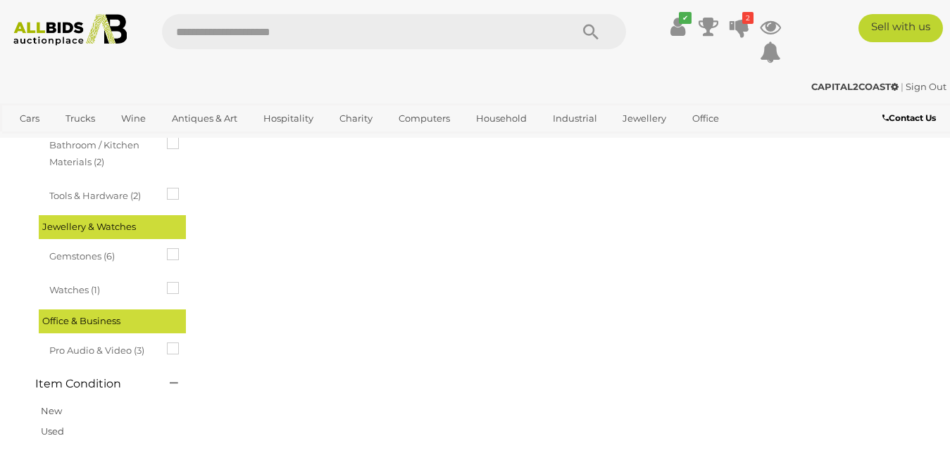
scroll to position [0, 0]
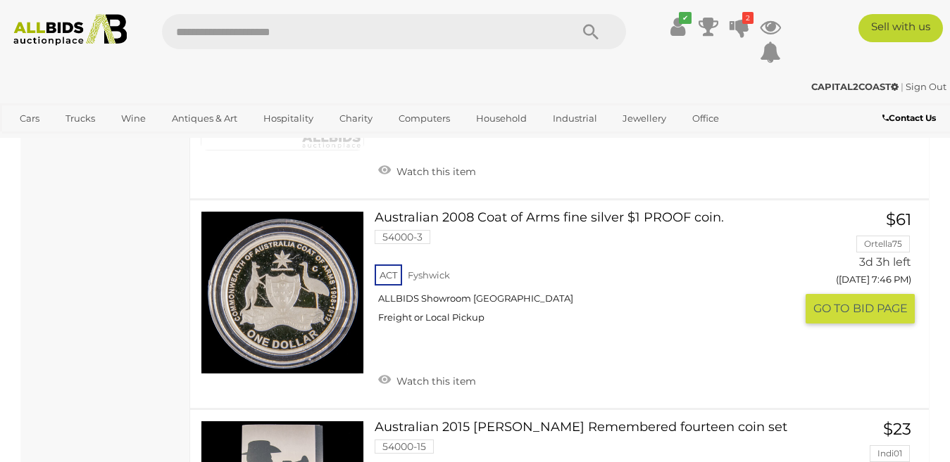
scroll to position [3238, 0]
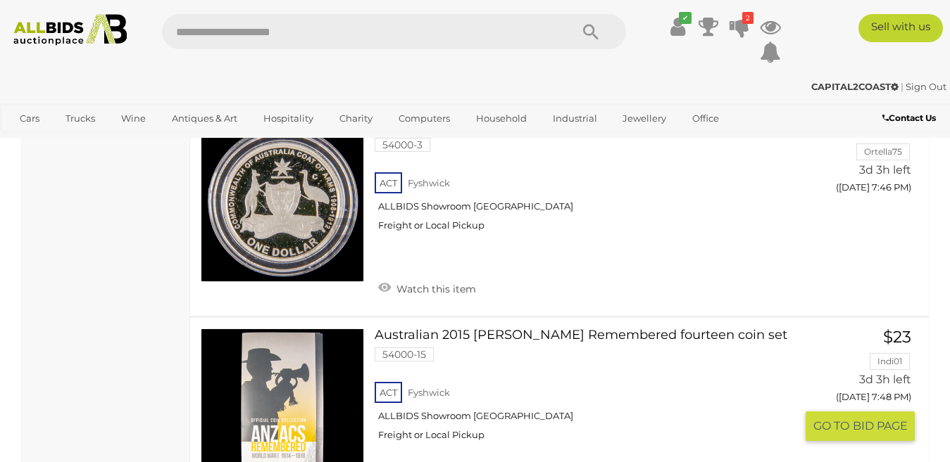
click at [284, 329] on link at bounding box center [282, 410] width 163 height 163
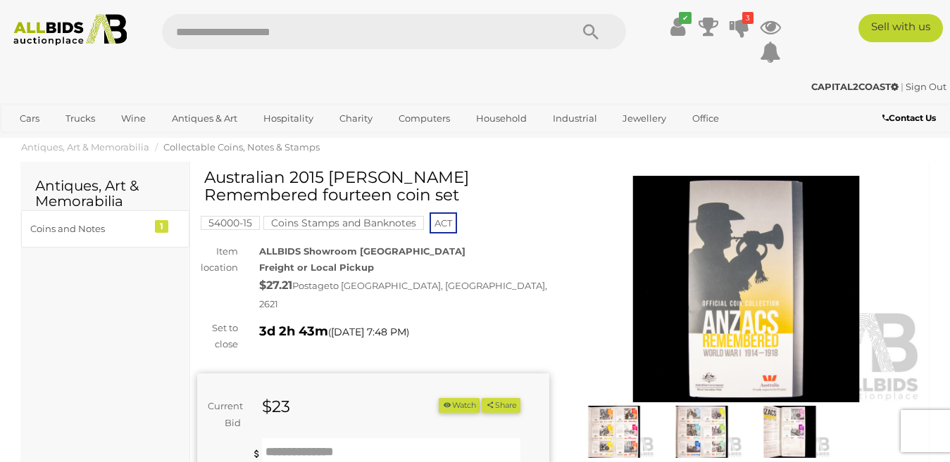
scroll to position [141, 0]
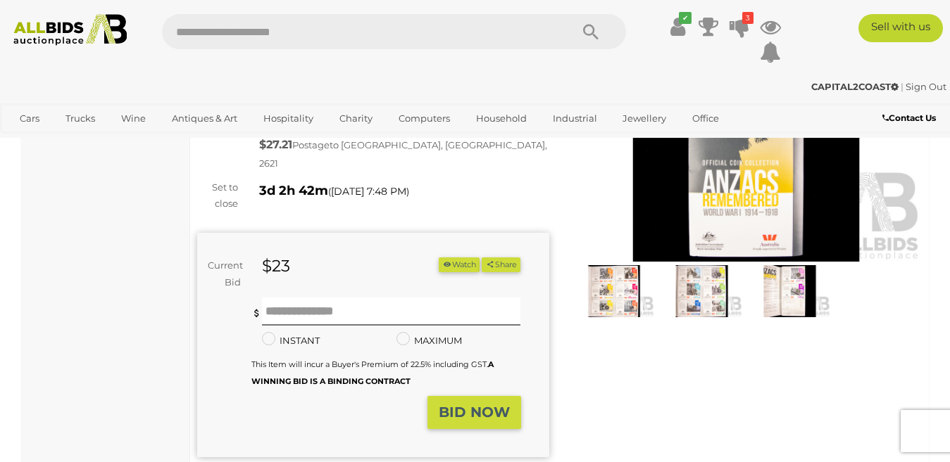
click at [609, 288] on img at bounding box center [614, 291] width 81 height 52
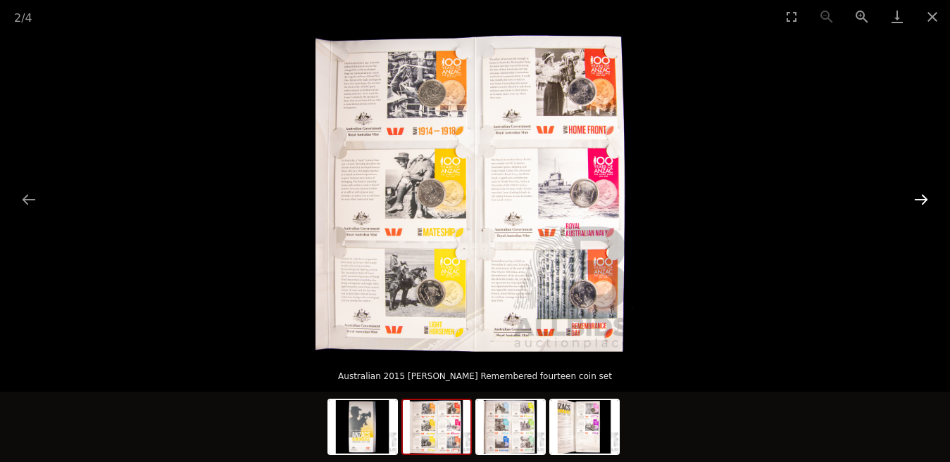
click at [925, 199] on button "Next slide" at bounding box center [921, 199] width 30 height 27
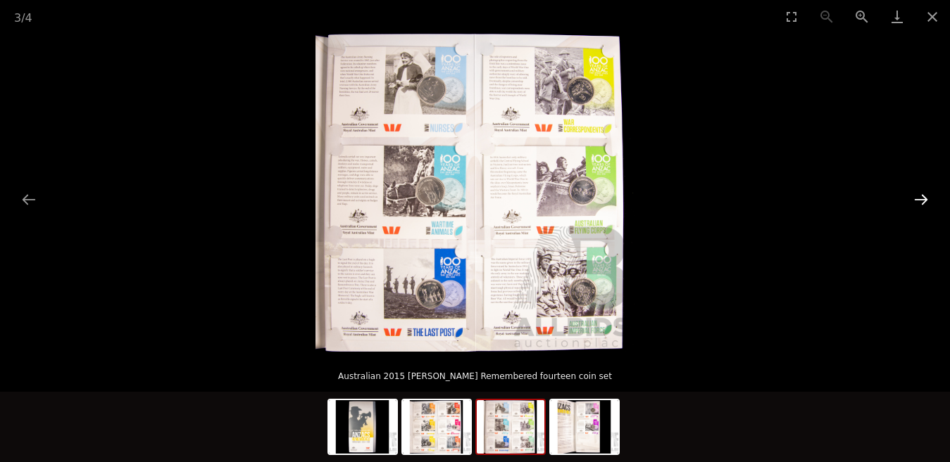
click at [925, 199] on button "Next slide" at bounding box center [921, 199] width 30 height 27
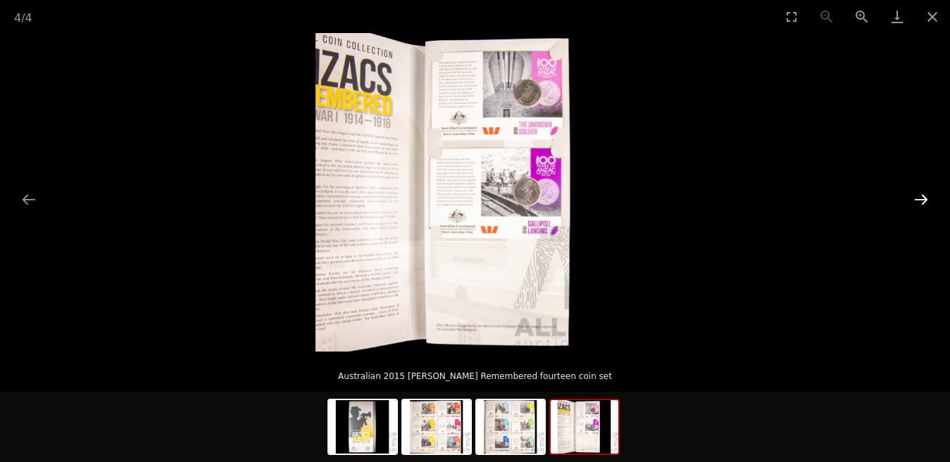
click at [925, 199] on button "Next slide" at bounding box center [921, 199] width 30 height 27
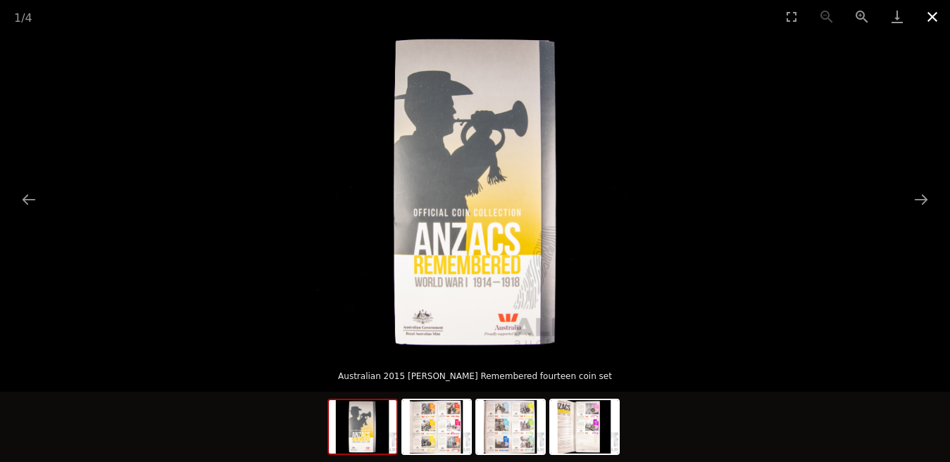
click at [928, 19] on button "Close gallery" at bounding box center [931, 16] width 35 height 33
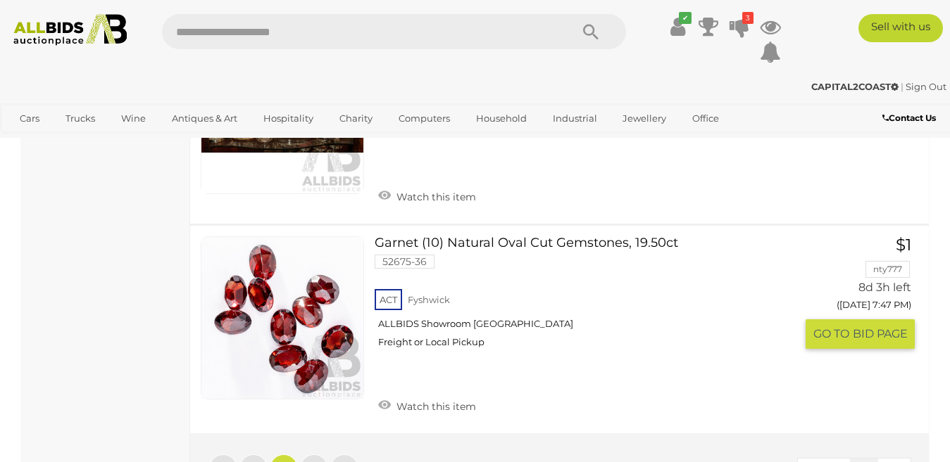
scroll to position [10564, 0]
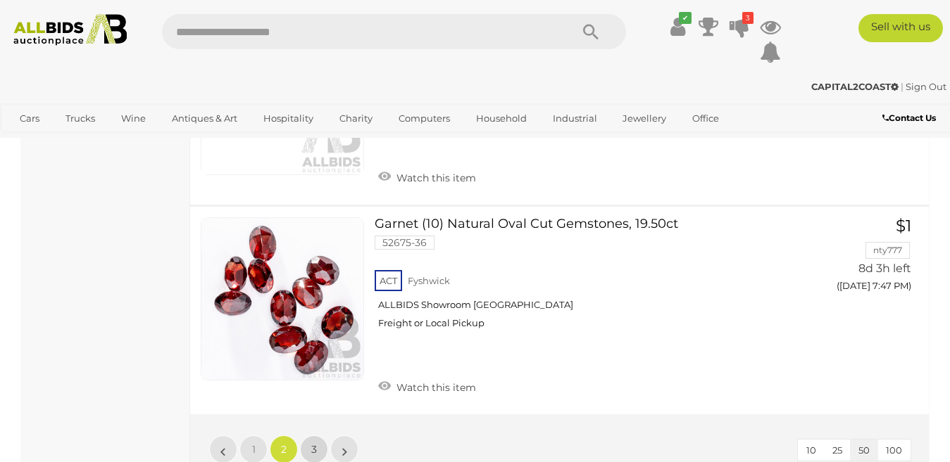
click at [310, 436] on link "3" at bounding box center [314, 450] width 28 height 28
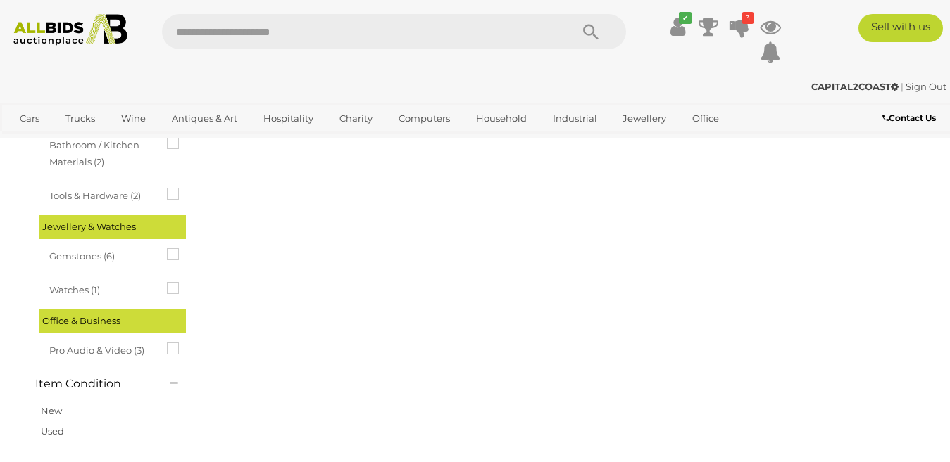
scroll to position [0, 0]
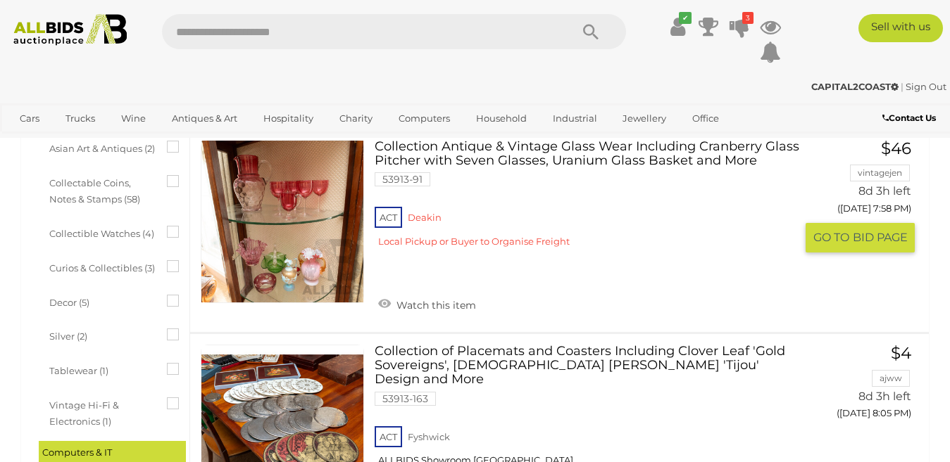
scroll to position [493, 0]
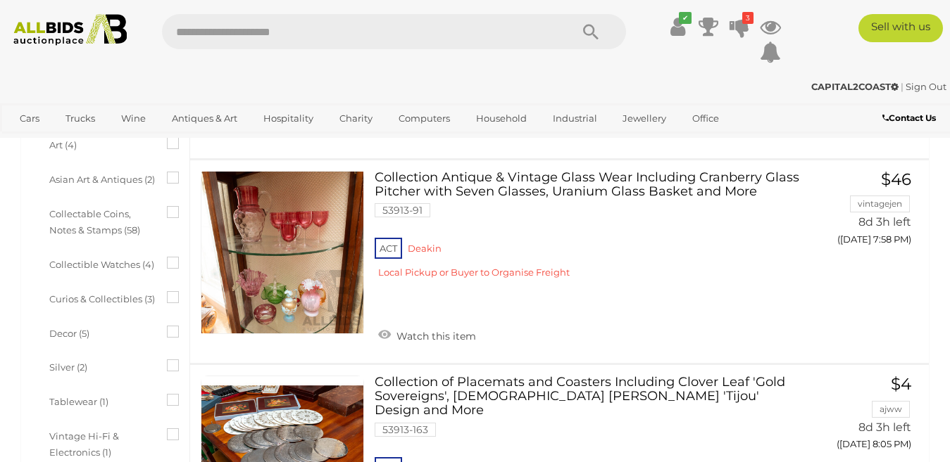
click at [167, 206] on icon at bounding box center [167, 206] width 0 height 0
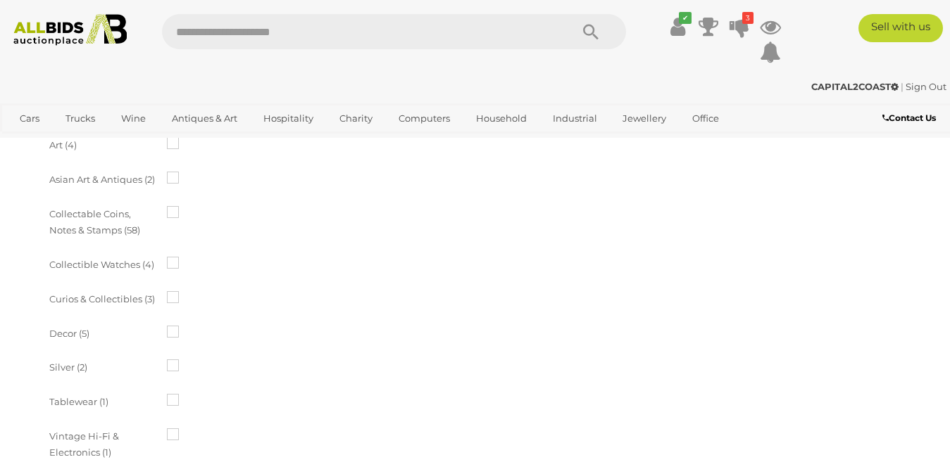
scroll to position [0, 0]
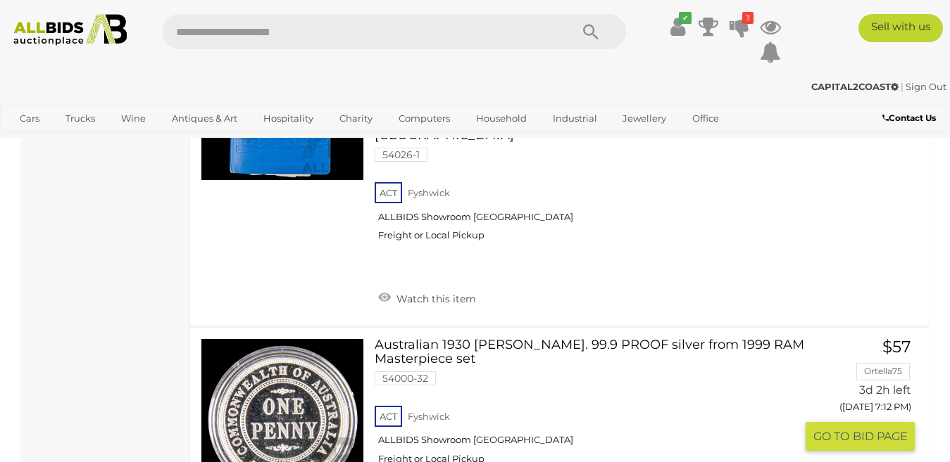
scroll to position [10840, 0]
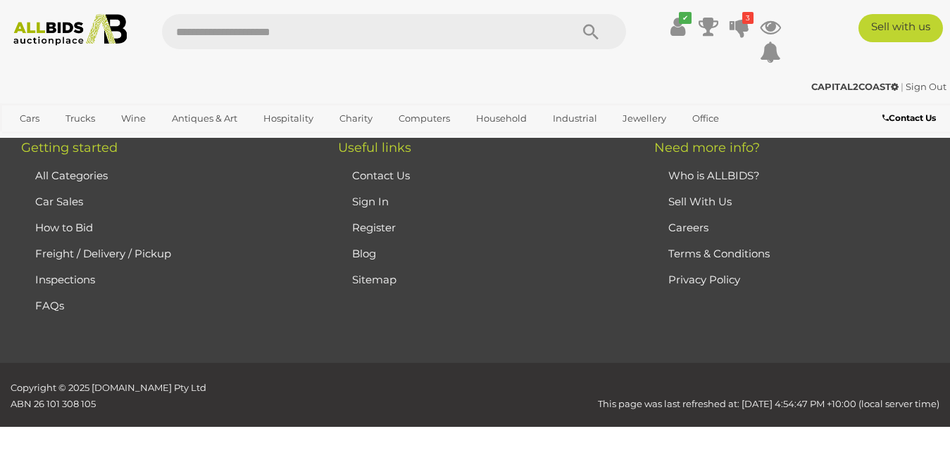
scroll to position [0, 0]
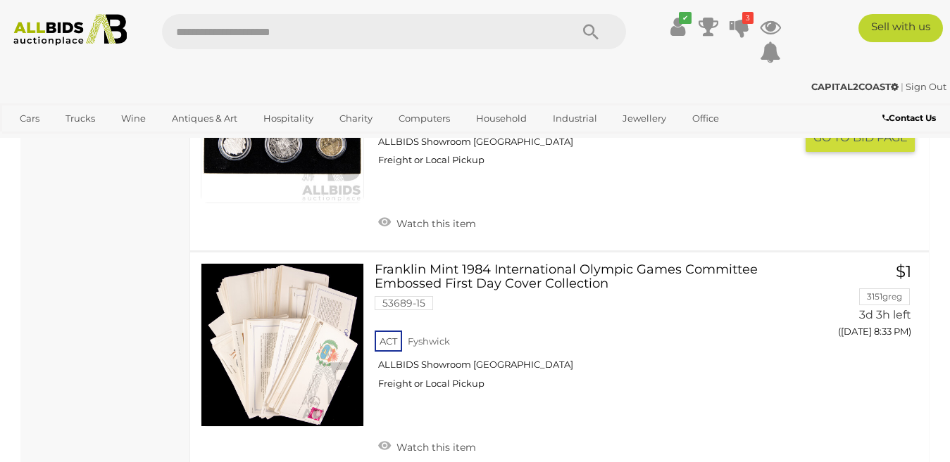
scroll to position [6863, 0]
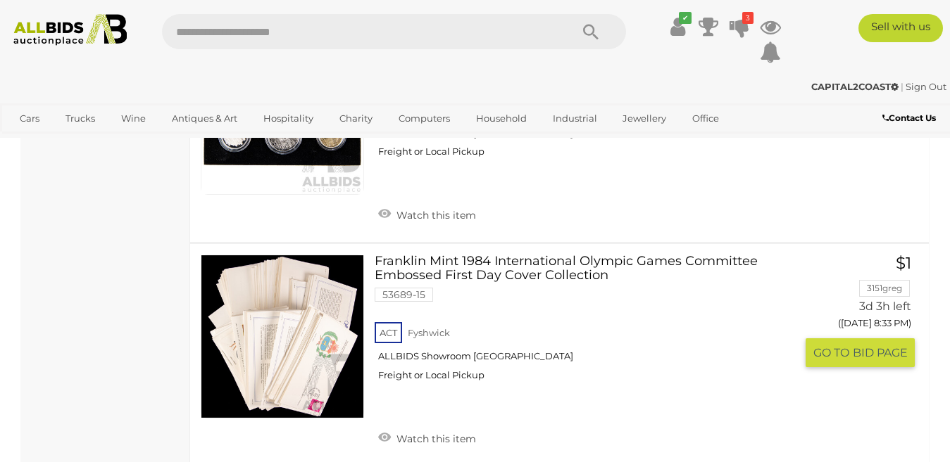
click at [311, 301] on link at bounding box center [282, 336] width 163 height 163
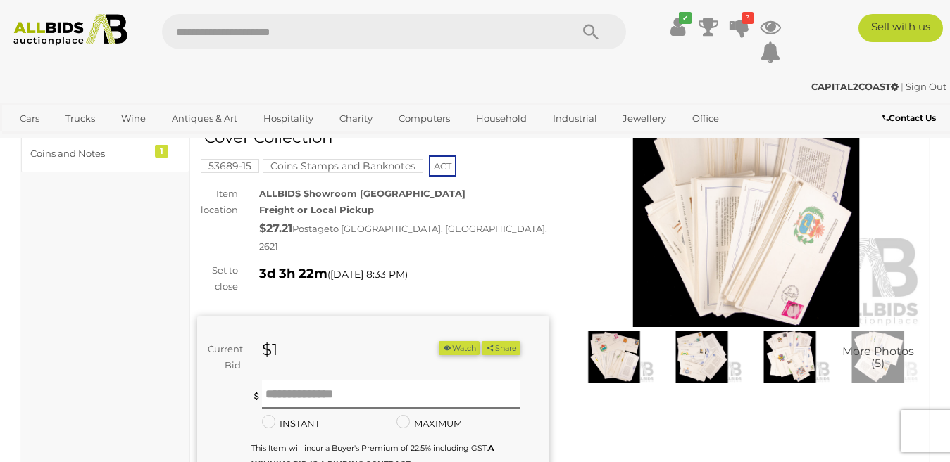
scroll to position [141, 0]
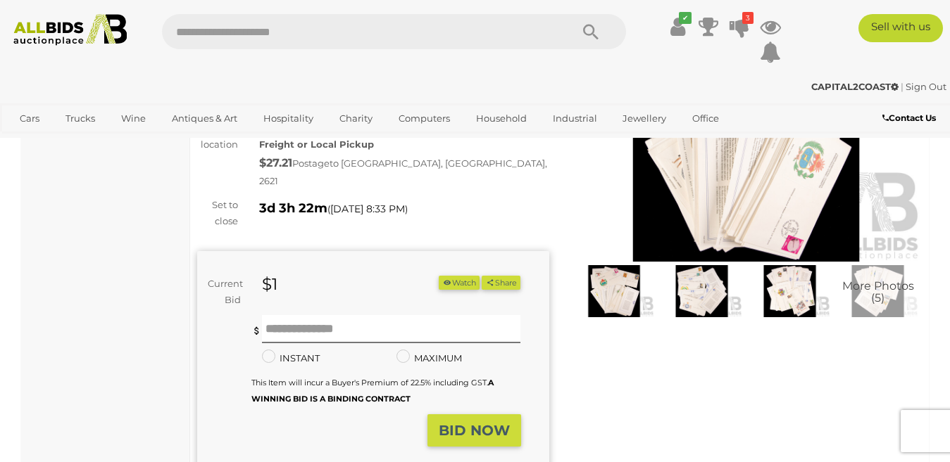
click at [615, 287] on img at bounding box center [614, 291] width 81 height 52
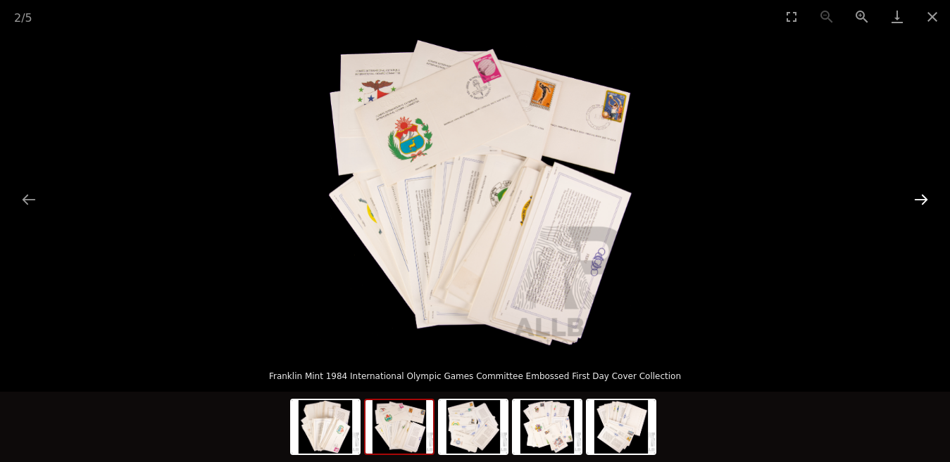
click at [923, 196] on button "Next slide" at bounding box center [921, 199] width 30 height 27
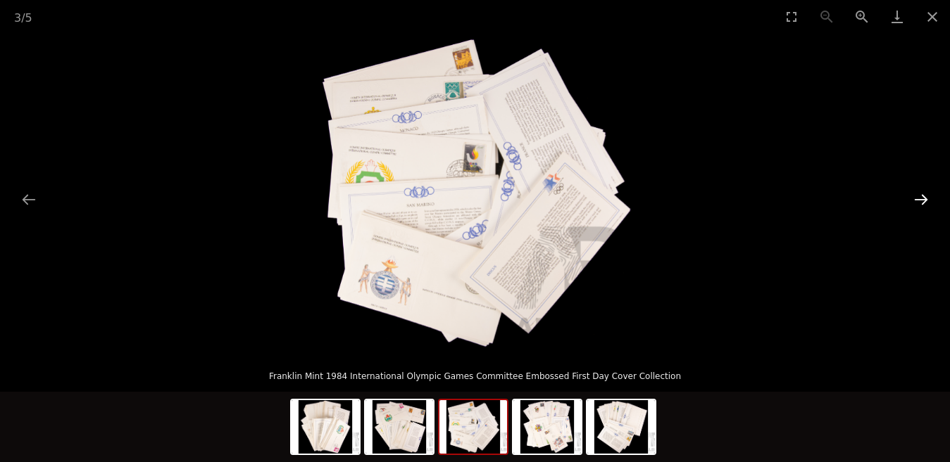
click at [923, 196] on button "Next slide" at bounding box center [921, 199] width 30 height 27
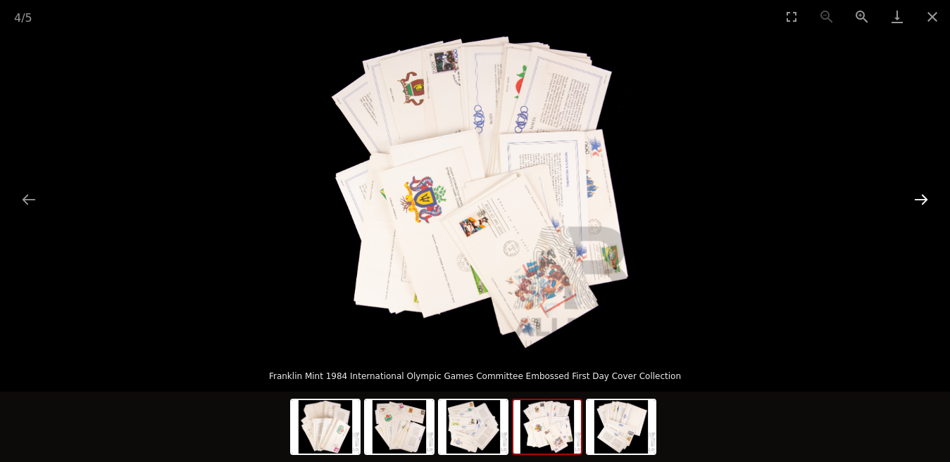
click at [923, 196] on button "Next slide" at bounding box center [921, 199] width 30 height 27
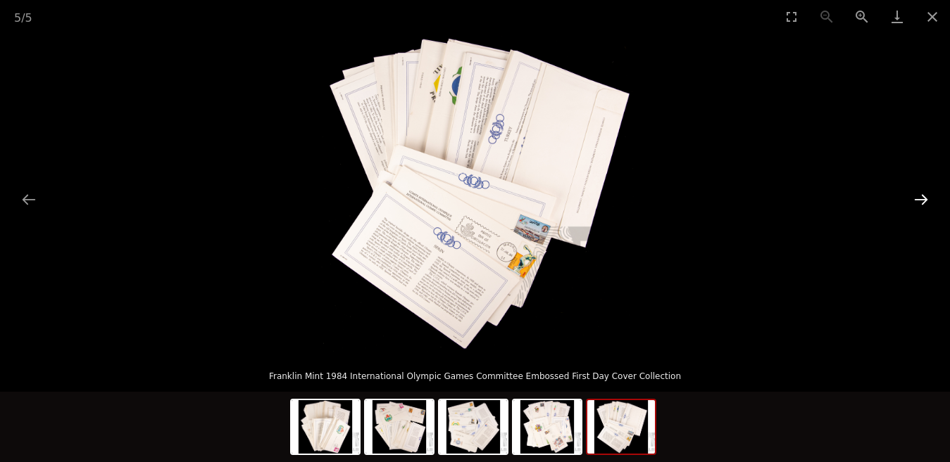
click at [923, 196] on button "Next slide" at bounding box center [921, 199] width 30 height 27
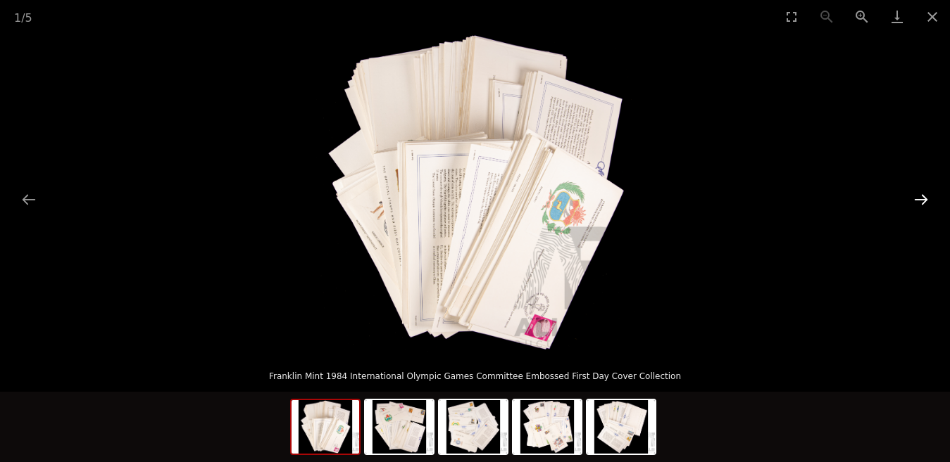
click at [923, 196] on button "Next slide" at bounding box center [921, 199] width 30 height 27
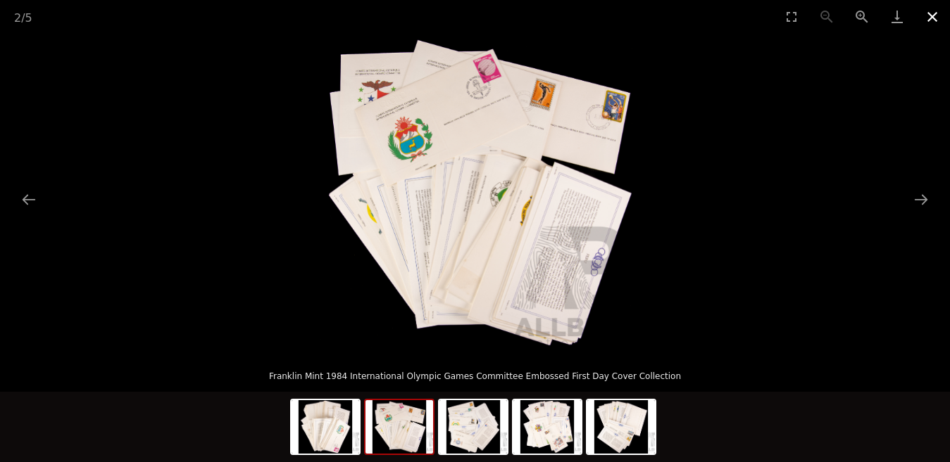
click at [931, 18] on button "Close gallery" at bounding box center [931, 16] width 35 height 33
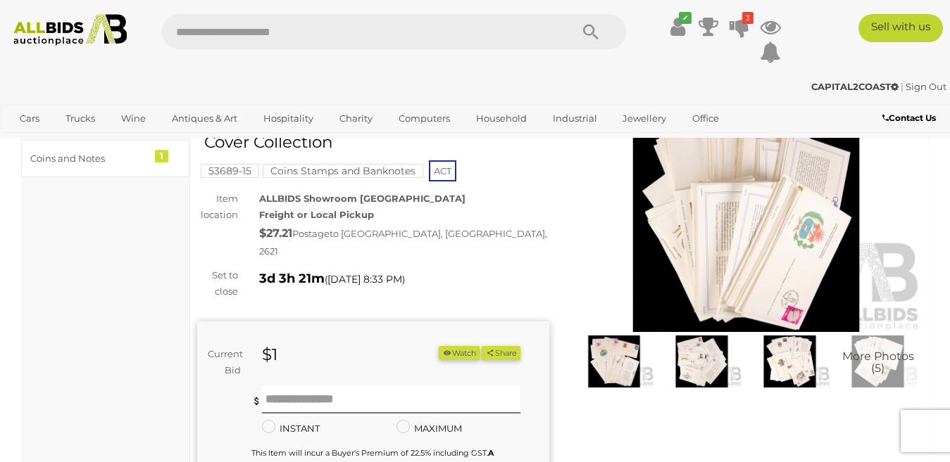
scroll to position [141, 0]
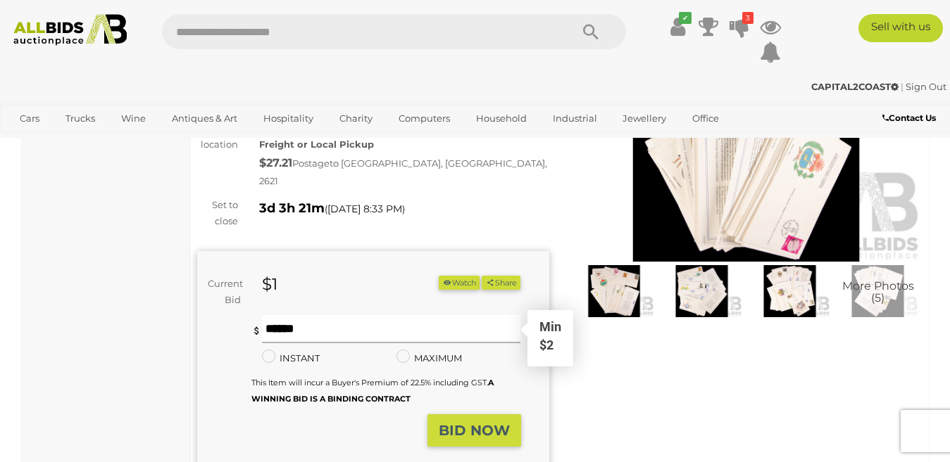
click at [286, 320] on input "text" at bounding box center [391, 329] width 259 height 28
type input "*"
click at [481, 422] on strong "BID NOW" at bounding box center [474, 430] width 71 height 17
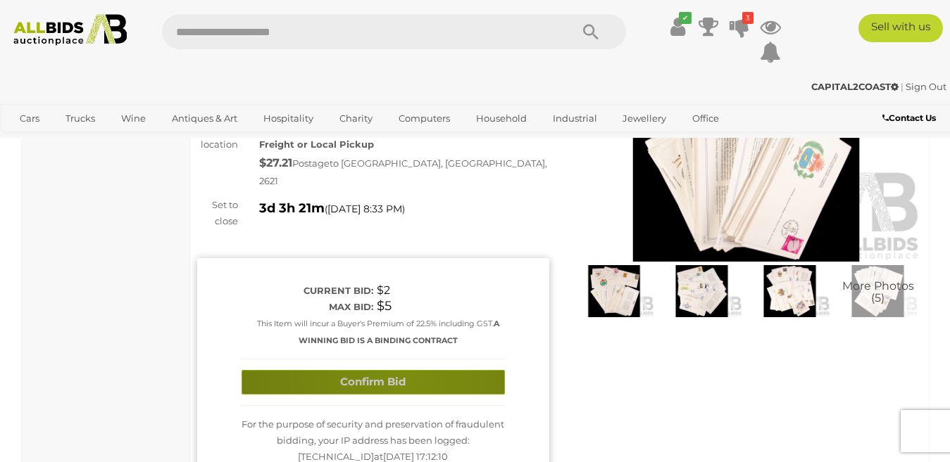
click at [405, 370] on button "Confirm Bid" at bounding box center [372, 382] width 263 height 25
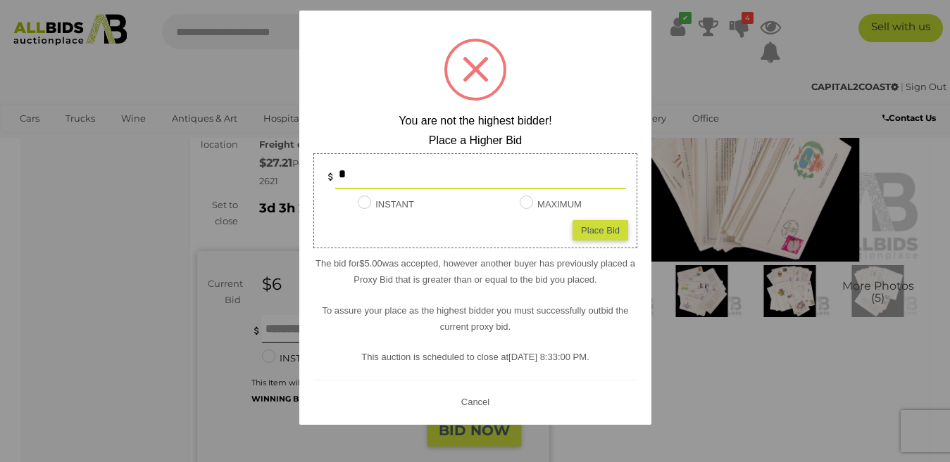
click at [475, 399] on button "Cancel" at bounding box center [474, 402] width 37 height 18
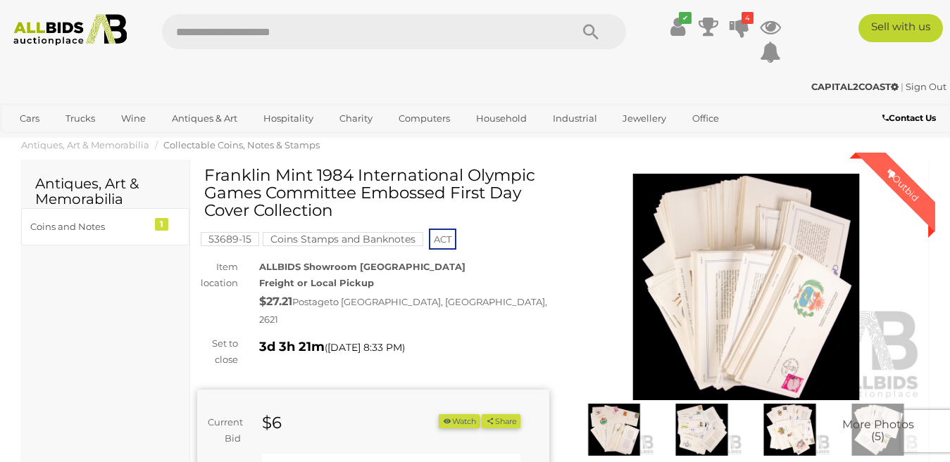
scroll to position [0, 0]
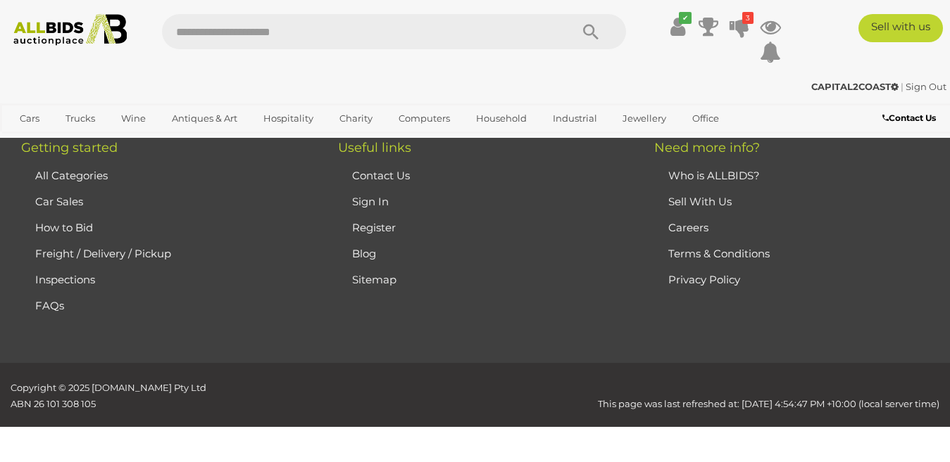
scroll to position [655, 0]
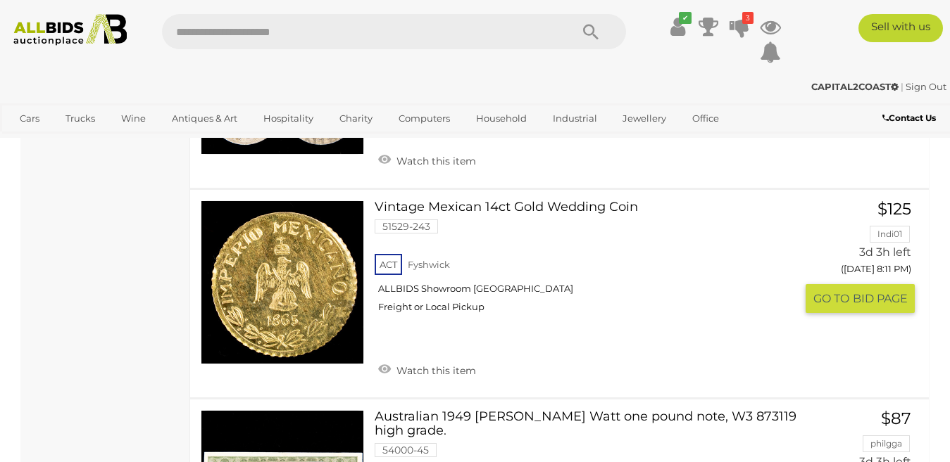
scroll to position [5386, 0]
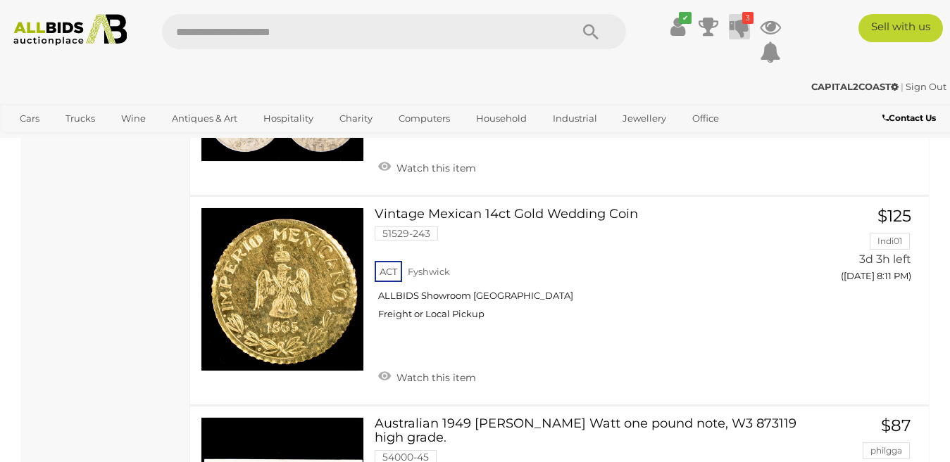
click at [742, 23] on icon "3" at bounding box center [747, 18] width 11 height 12
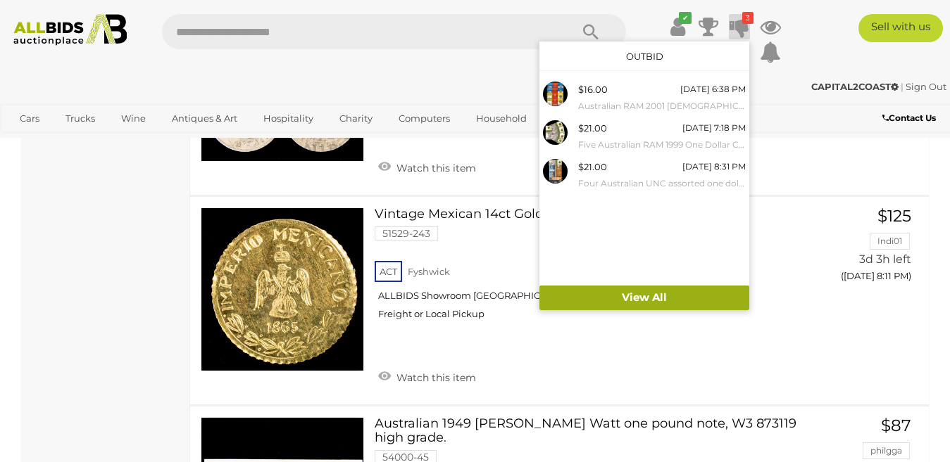
click at [661, 298] on link "View All" at bounding box center [644, 298] width 210 height 25
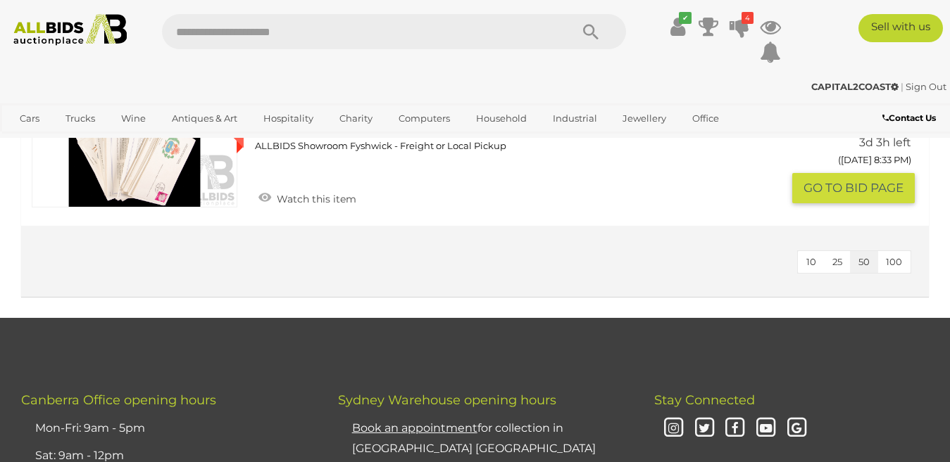
scroll to position [774, 0]
